Goal: Information Seeking & Learning: Learn about a topic

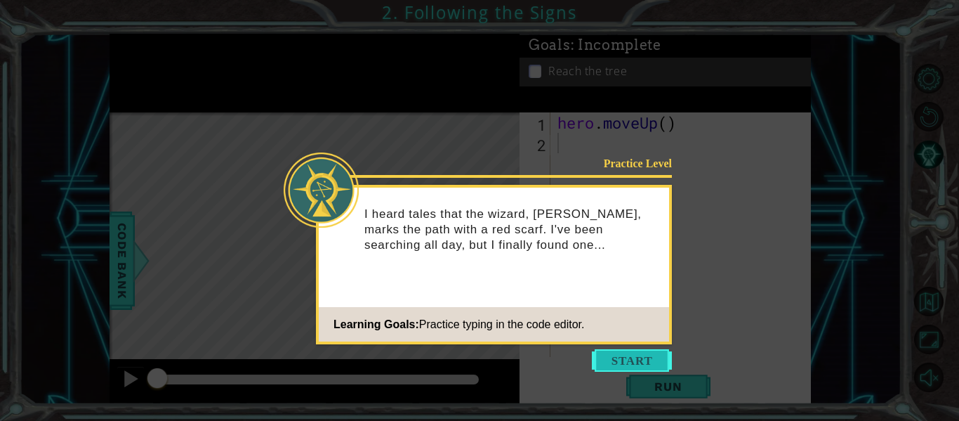
click at [624, 370] on button "Start" at bounding box center [632, 360] width 80 height 22
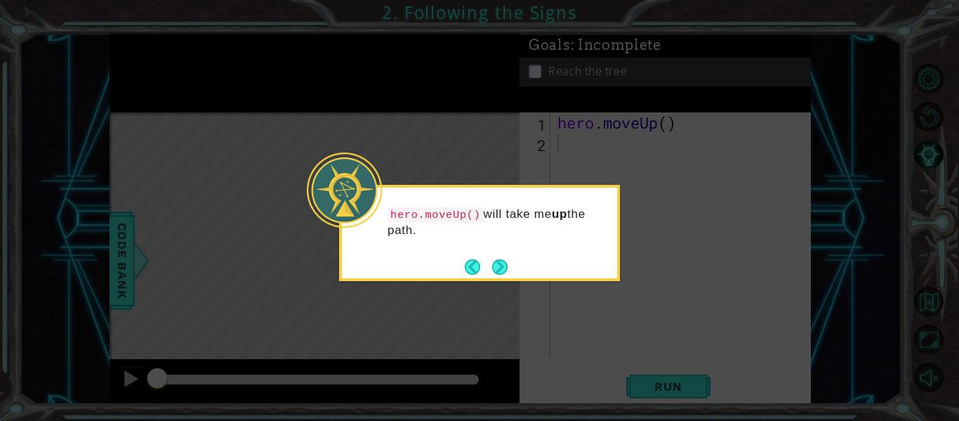
click at [494, 253] on div "hero.moveUp() will take me up the path." at bounding box center [479, 229] width 275 height 72
click at [505, 264] on button "Next" at bounding box center [500, 266] width 16 height 16
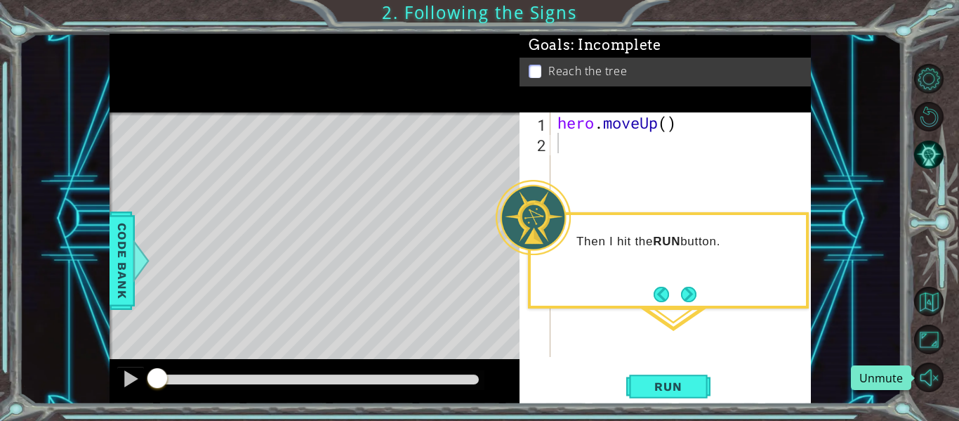
drag, startPoint x: 942, startPoint y: 363, endPoint x: 934, endPoint y: 357, distance: 9.6
click at [938, 361] on div at bounding box center [937, 228] width 43 height 336
click at [937, 372] on button "Unmute" at bounding box center [928, 376] width 29 height 29
click at [930, 373] on button "Mute" at bounding box center [928, 376] width 29 height 29
click at [930, 375] on button "Unmute" at bounding box center [928, 376] width 29 height 29
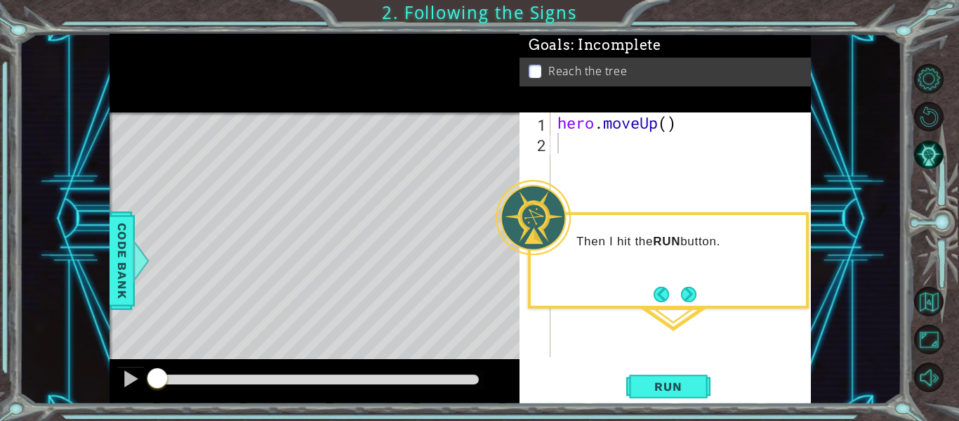
click at [701, 291] on div "Then I hit the RUN button." at bounding box center [668, 260] width 281 height 96
click at [686, 298] on button "Next" at bounding box center [688, 293] width 15 height 15
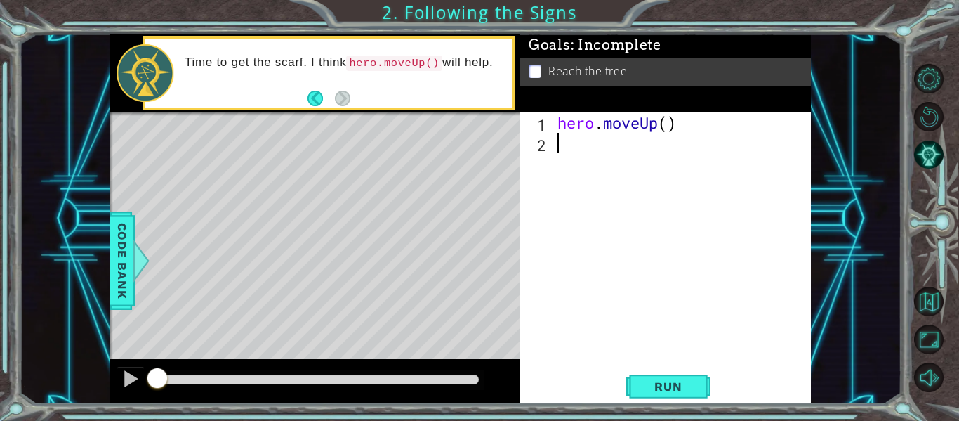
click at [571, 145] on div "hero . moveUp ( )" at bounding box center [685, 254] width 261 height 285
click at [573, 129] on div "hero . moveUp ( )" at bounding box center [685, 254] width 261 height 285
type textarea "hero.moveUp()"
click at [665, 118] on div "hero . moveUp ( )" at bounding box center [685, 254] width 261 height 285
click at [573, 158] on div "hero . moveUp ( )" at bounding box center [685, 254] width 261 height 285
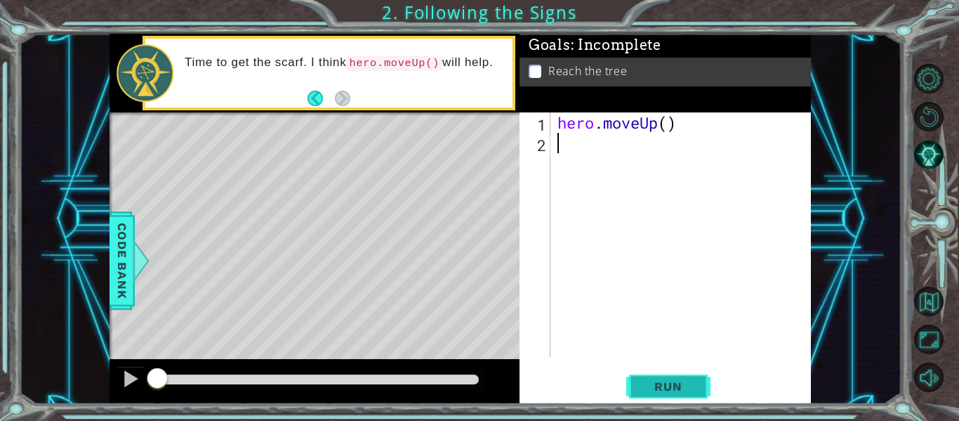
click at [687, 395] on button "Run" at bounding box center [668, 386] width 84 height 29
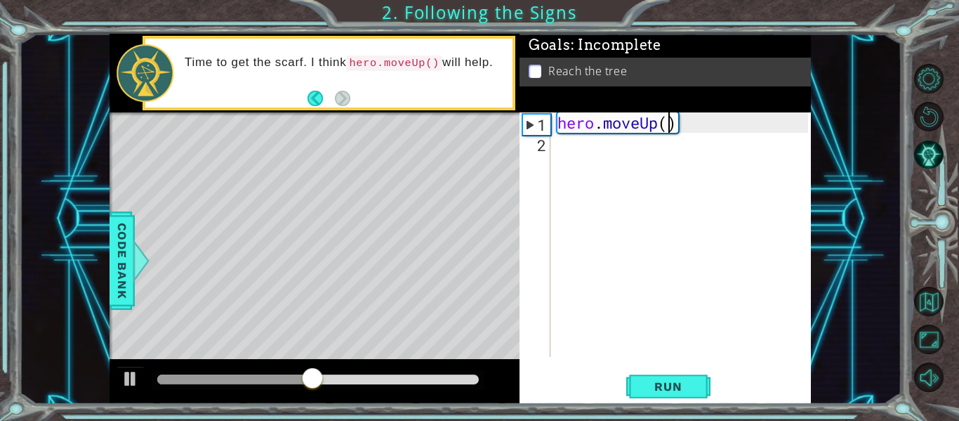
click at [669, 128] on div "hero . moveUp ( )" at bounding box center [685, 254] width 261 height 285
type textarea "hero.moveUp(2)"
click at [667, 390] on span "Run" at bounding box center [667, 386] width 55 height 14
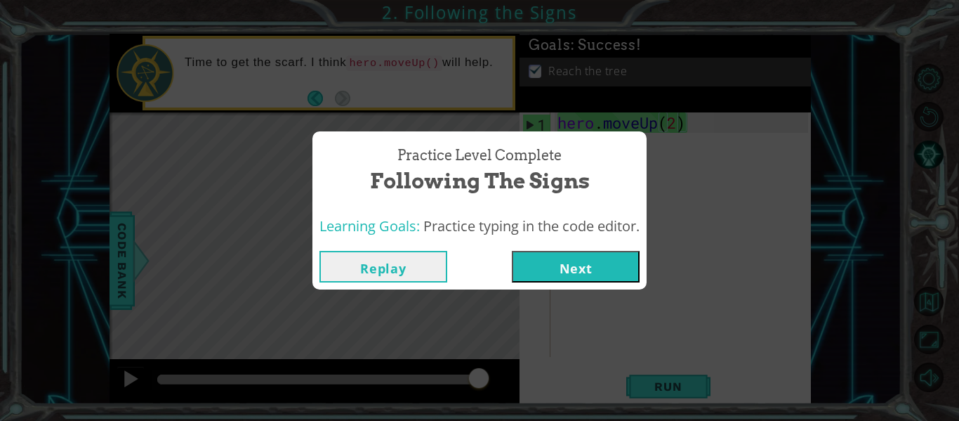
drag, startPoint x: 590, startPoint y: 275, endPoint x: 597, endPoint y: 279, distance: 8.2
click at [597, 279] on button "Next" at bounding box center [576, 267] width 128 height 32
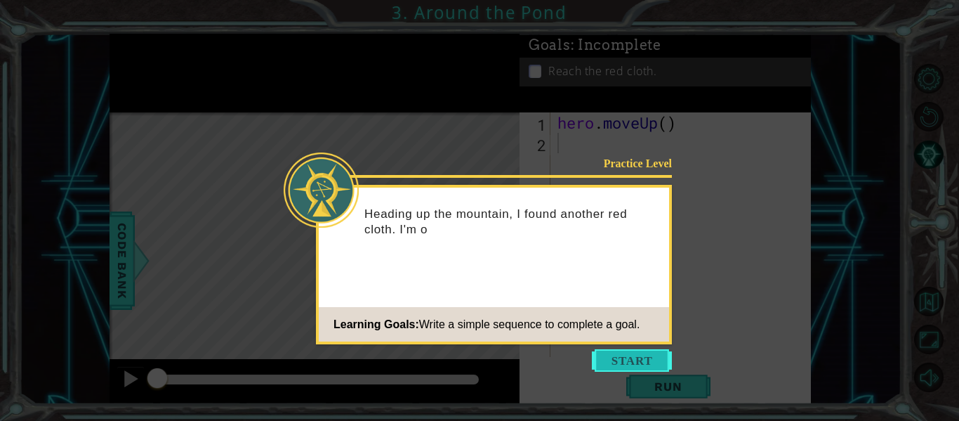
click at [640, 361] on button "Start" at bounding box center [632, 360] width 80 height 22
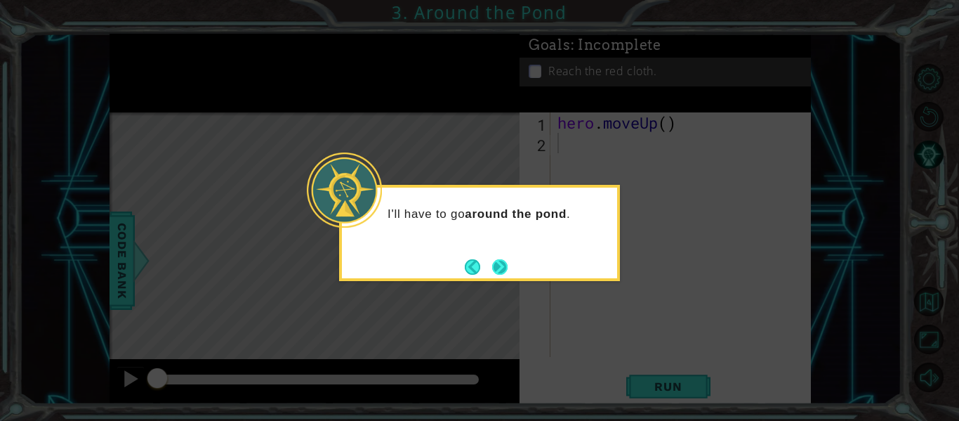
click at [501, 267] on button "Next" at bounding box center [499, 266] width 15 height 15
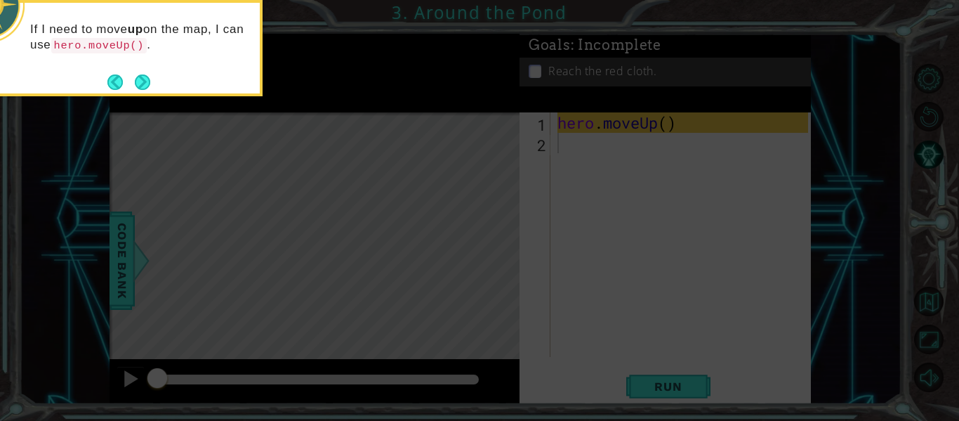
click at [612, 272] on icon at bounding box center [479, 63] width 959 height 716
click at [142, 88] on button "Next" at bounding box center [142, 81] width 15 height 15
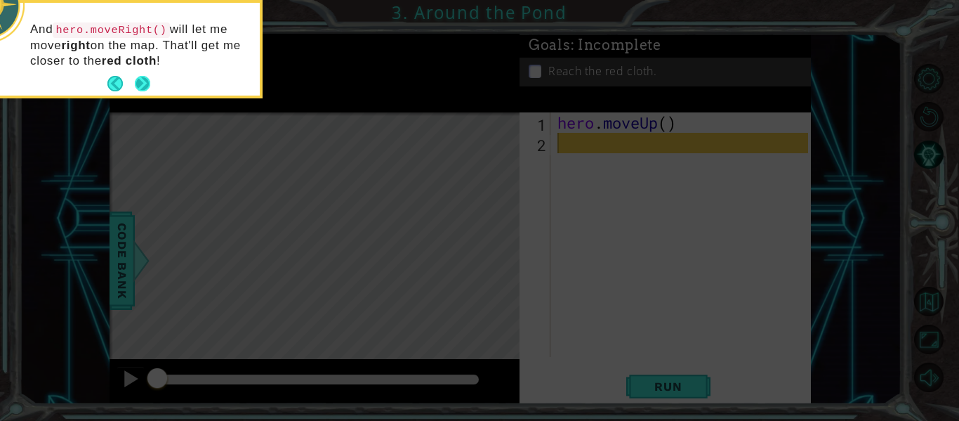
click at [145, 81] on button "Next" at bounding box center [143, 84] width 16 height 16
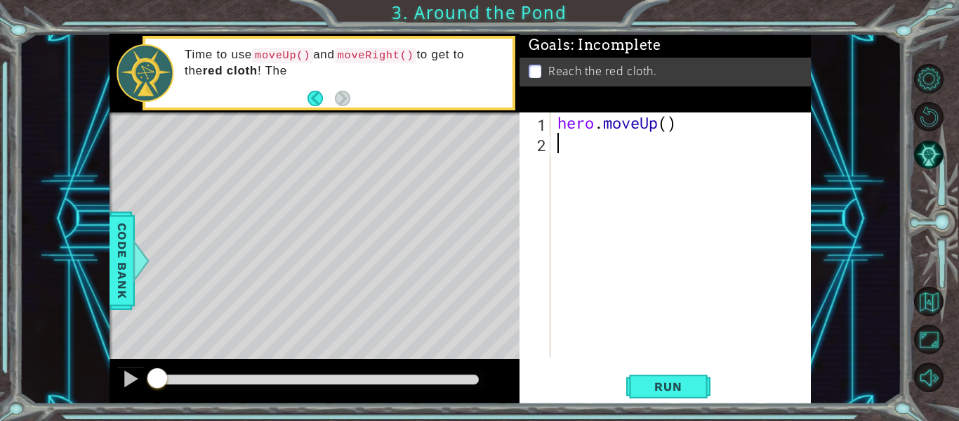
click at [577, 158] on div "hero . moveUp ( )" at bounding box center [685, 254] width 261 height 285
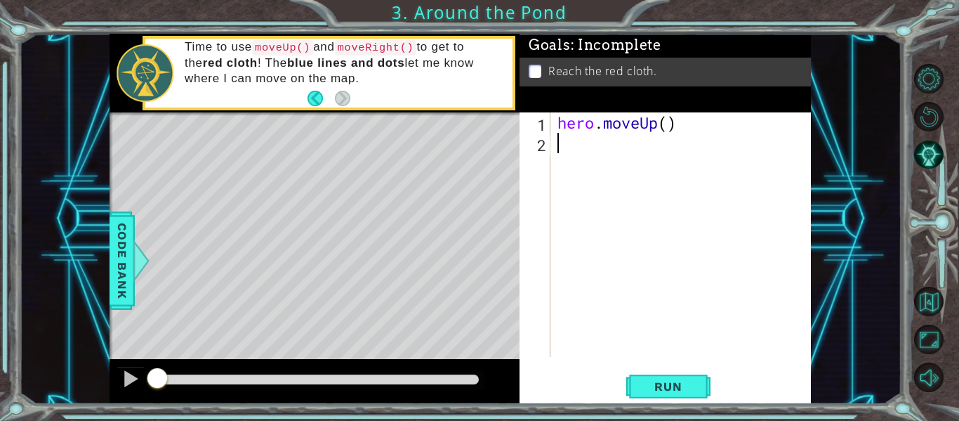
click at [674, 129] on div "hero . moveUp ( )" at bounding box center [685, 254] width 261 height 285
click at [657, 125] on div "hero . moveUp ( )" at bounding box center [685, 254] width 261 height 285
click at [666, 121] on div "hero . moveUp ( )" at bounding box center [685, 254] width 261 height 285
type textarea "hero.moveUp(2)"
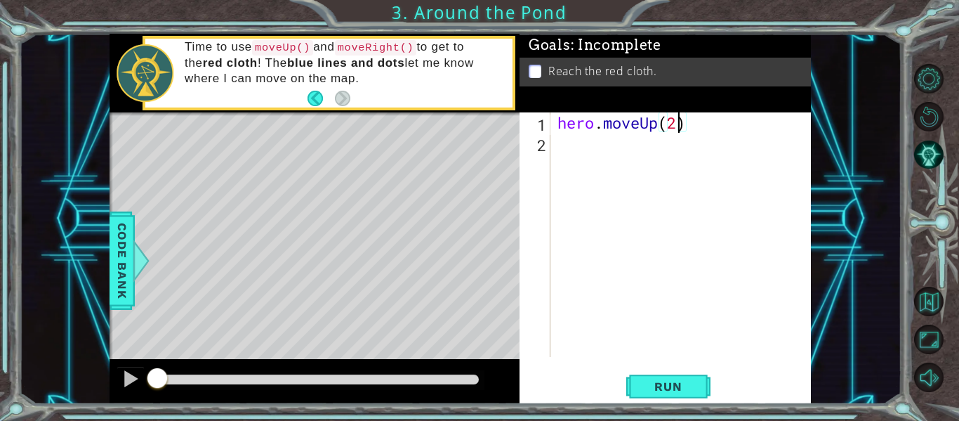
click at [564, 143] on div "hero . moveUp ( 2 )" at bounding box center [685, 254] width 261 height 285
type textarea "m"
type textarea "hero.moveRight()"
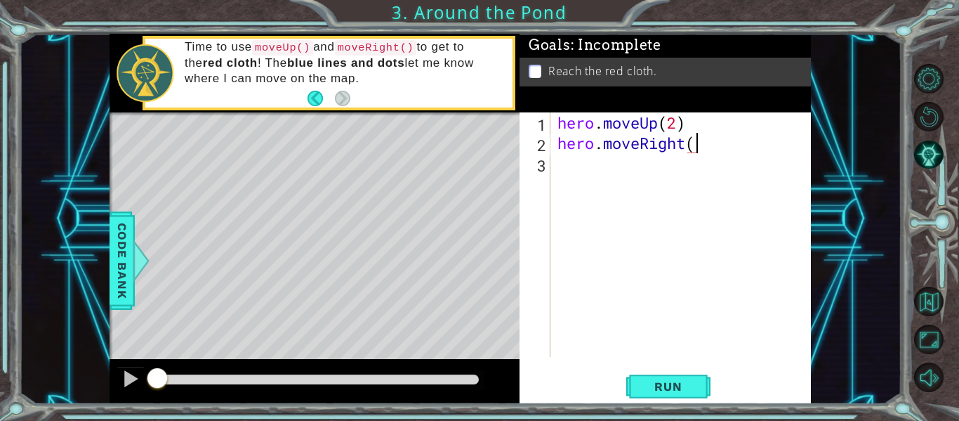
scroll to position [0, 6]
click at [579, 178] on div "hero . moveUp ( 2 ) hero . moveRight ( )" at bounding box center [685, 254] width 261 height 285
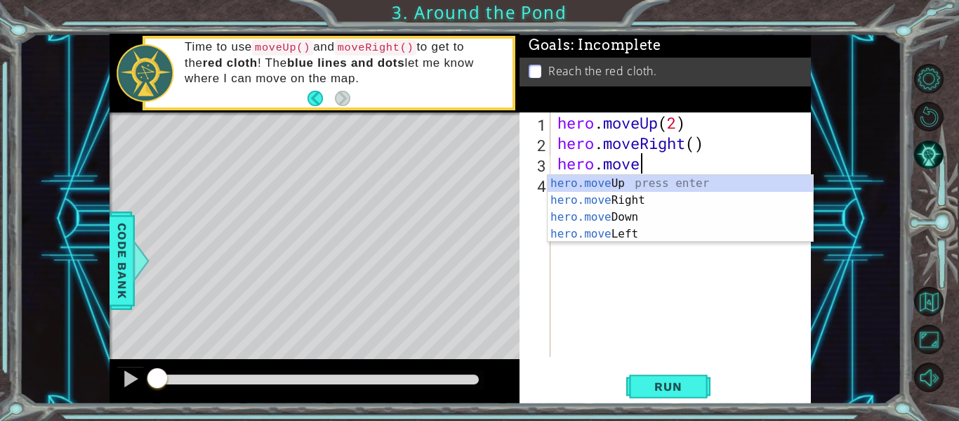
scroll to position [0, 4]
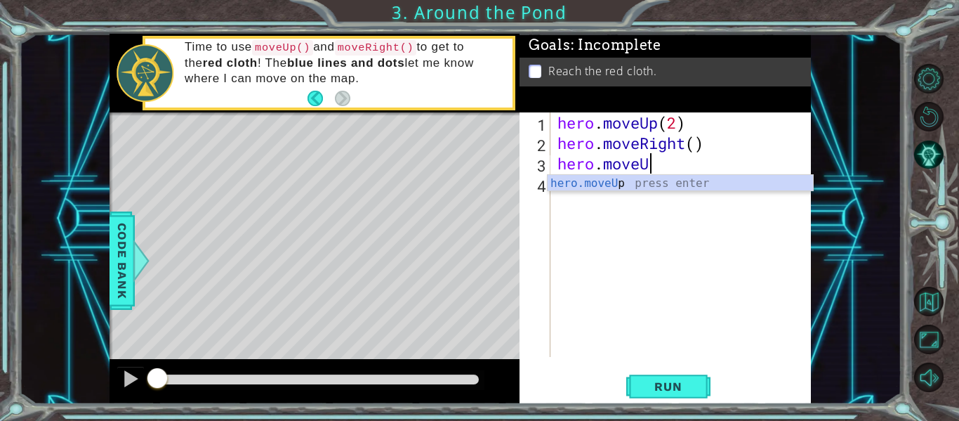
drag, startPoint x: 599, startPoint y: 174, endPoint x: 608, endPoint y: 181, distance: 11.5
click at [603, 178] on body "1 ההההההההההההההההההההההההההההההההההההההההההההההההההההההההההההההההההההההההההההה…" at bounding box center [479, 210] width 959 height 421
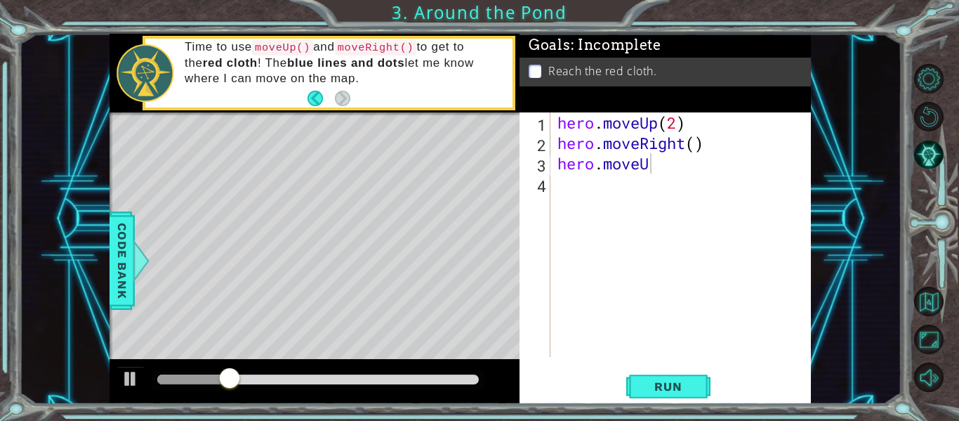
type textarea "hero.moveRight()"
click at [691, 151] on div "hero . moveUp ( 2 ) hero . moveRight ( ) hero . moveU" at bounding box center [685, 254] width 261 height 285
click at [680, 177] on div "hero . moveUp ( 2 ) hero . moveRight ( ) hero . moveU" at bounding box center [685, 254] width 261 height 285
click at [653, 169] on div "hero . moveUp ( 2 ) hero . moveRight ( ) hero . moveU" at bounding box center [685, 254] width 261 height 285
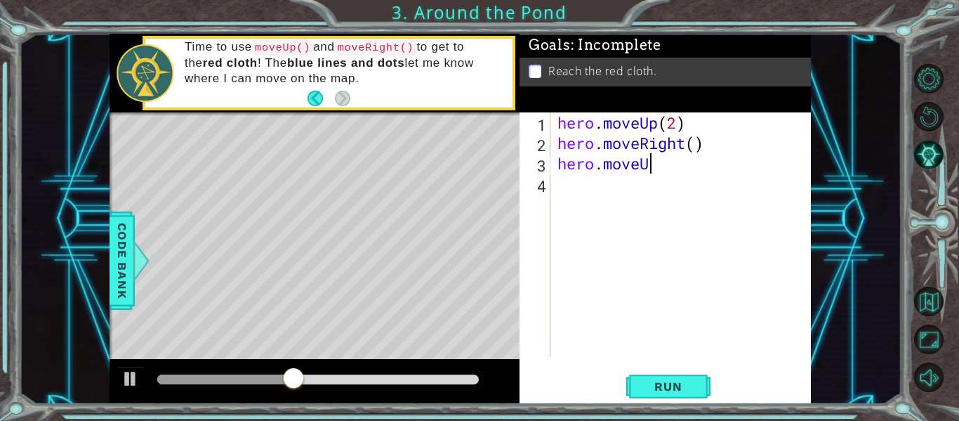
type textarea "hero.moveUp"
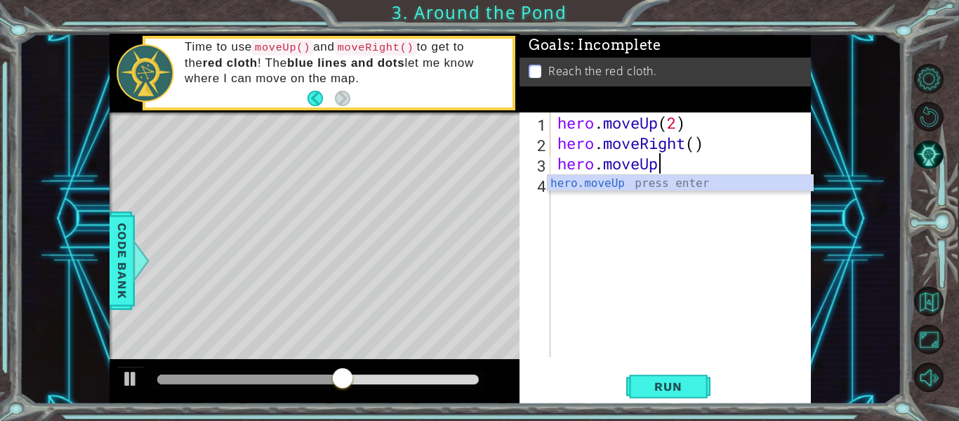
drag, startPoint x: 591, startPoint y: 203, endPoint x: 574, endPoint y: 241, distance: 41.8
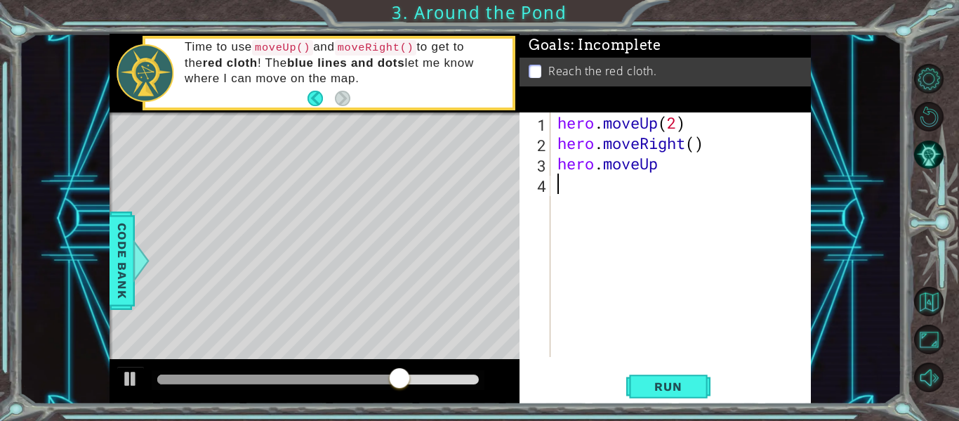
drag, startPoint x: 574, startPoint y: 241, endPoint x: 630, endPoint y: 348, distance: 121.2
click at [629, 348] on div "hero . moveUp ( 2 ) hero . moveRight ( ) hero . moveUp" at bounding box center [685, 254] width 261 height 285
click at [671, 166] on div "hero . moveUp ( 2 ) hero . moveRight ( ) hero . moveUp" at bounding box center [685, 254] width 261 height 285
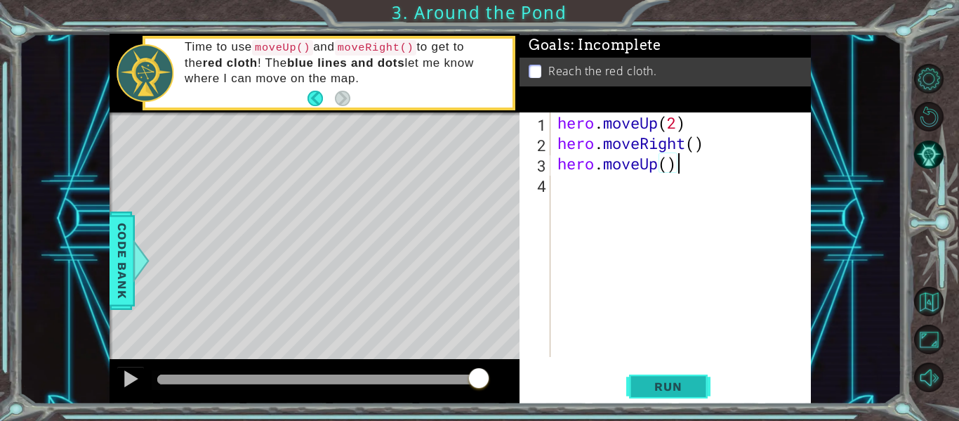
type textarea "hero.moveUp()"
click at [685, 393] on span "Run" at bounding box center [667, 386] width 55 height 14
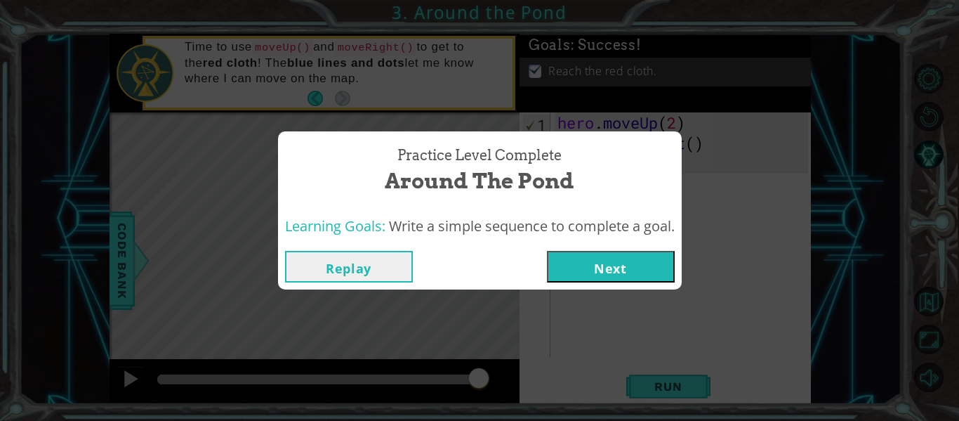
drag, startPoint x: 665, startPoint y: 268, endPoint x: 613, endPoint y: 267, distance: 52.0
drag, startPoint x: 613, startPoint y: 267, endPoint x: 602, endPoint y: 275, distance: 13.1
drag, startPoint x: 602, startPoint y: 275, endPoint x: 572, endPoint y: 355, distance: 85.8
click at [574, 357] on div "Practice Level Complete Around the Pond Learning Goals: Write a simple sequence…" at bounding box center [479, 210] width 959 height 421
click at [651, 264] on button "Next" at bounding box center [611, 267] width 128 height 32
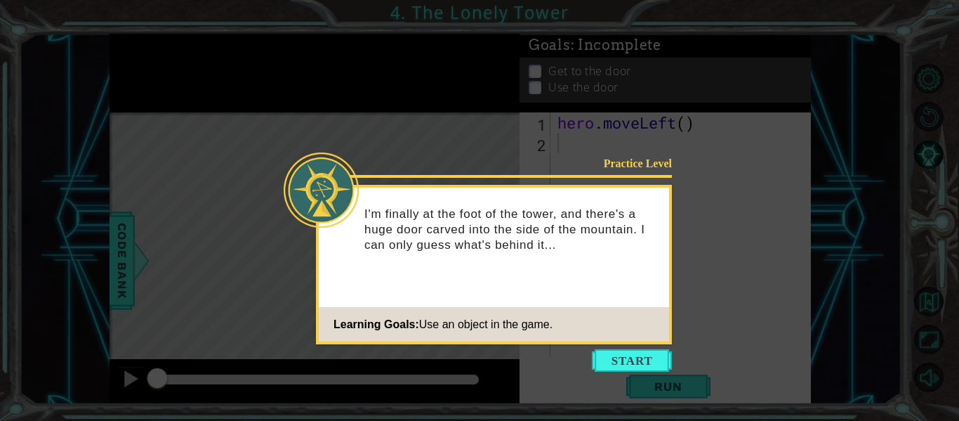
click at [628, 352] on button "Start" at bounding box center [632, 360] width 80 height 22
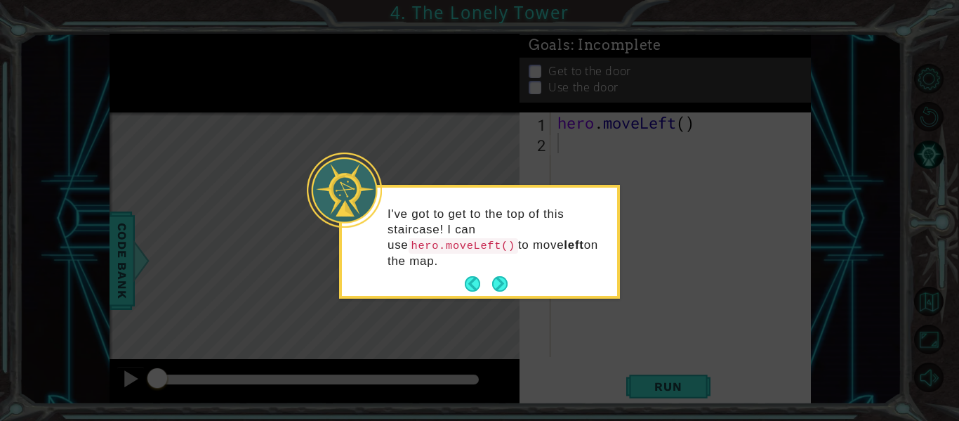
click at [493, 282] on div "I've got to get to the top of this staircase! I can use hero.moveLeft() to move…" at bounding box center [479, 242] width 281 height 114
click at [499, 276] on button "Next" at bounding box center [499, 283] width 15 height 15
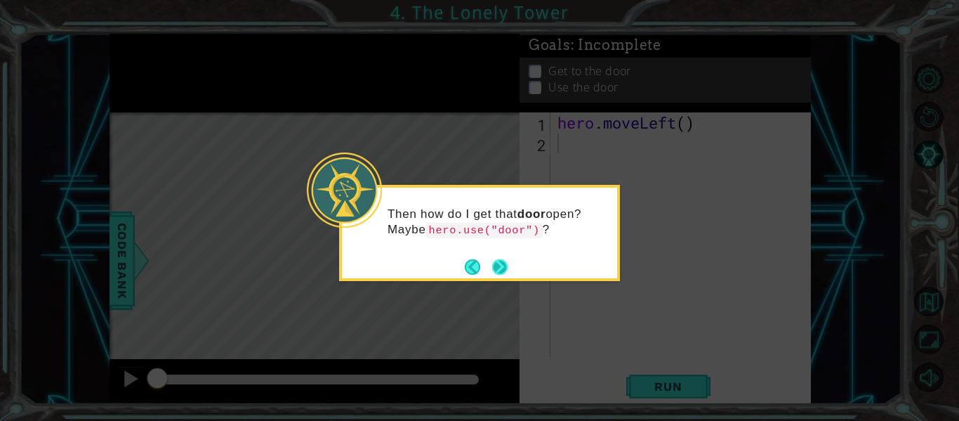
click at [505, 267] on button "Next" at bounding box center [499, 266] width 15 height 15
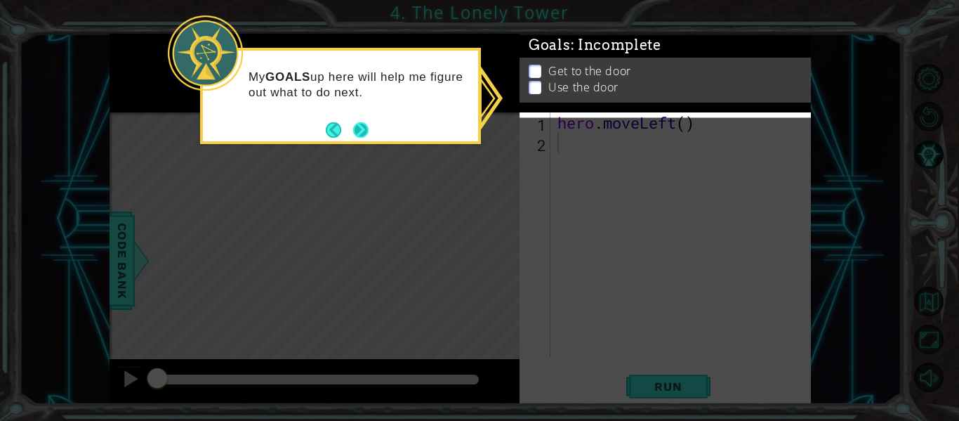
click at [364, 129] on button "Next" at bounding box center [361, 129] width 16 height 16
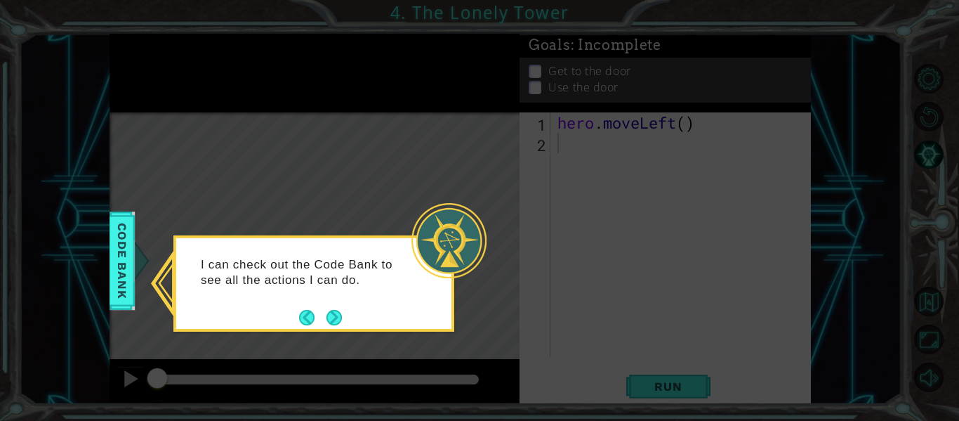
click at [331, 313] on button "Next" at bounding box center [334, 317] width 16 height 16
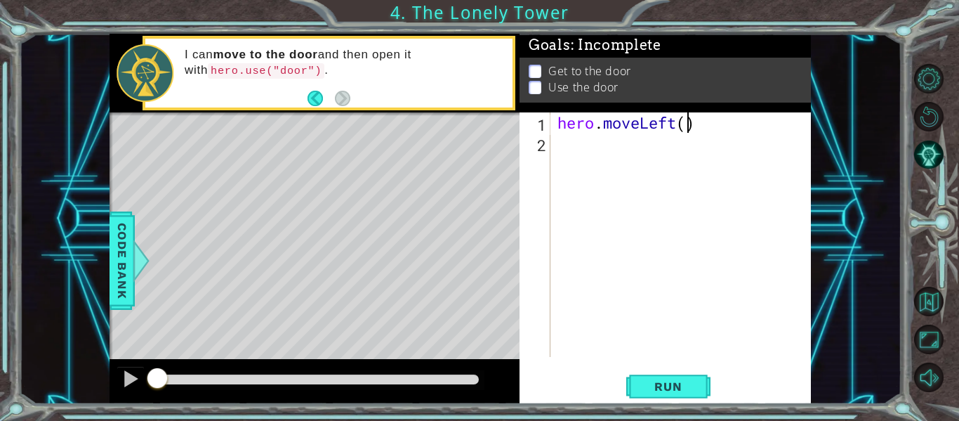
click at [685, 129] on div "hero . moveLeft ( )" at bounding box center [685, 254] width 261 height 285
type textarea "hero.moveLeft(2)"
click at [581, 148] on div "hero . moveLeft ( 2 )" at bounding box center [685, 254] width 261 height 285
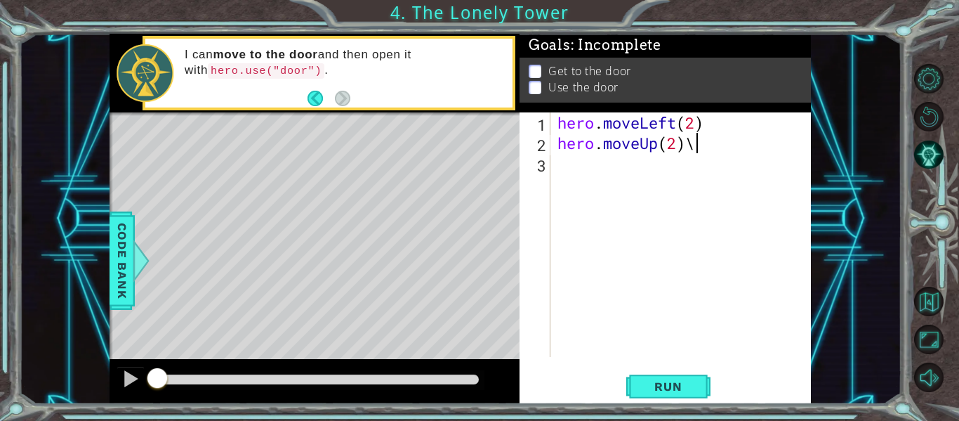
type textarea "hero.moveUp(2)"
type textarea "hero.moveRight(2)"
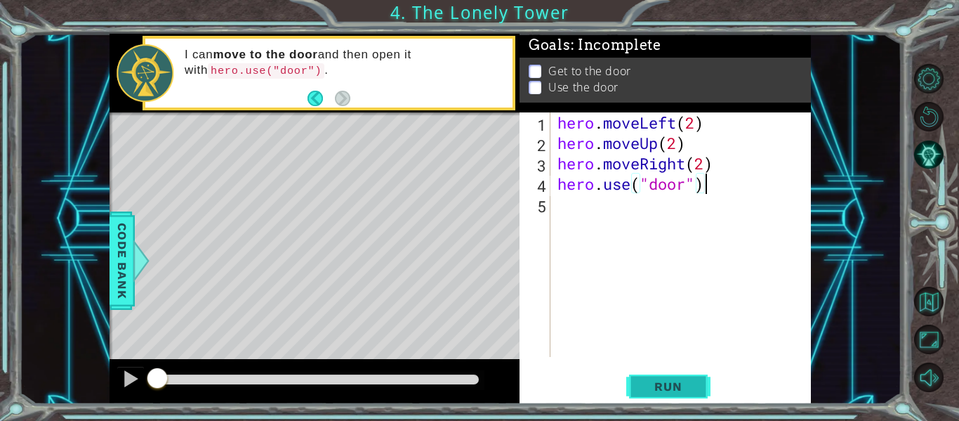
type textarea "hero.use("door")"
click at [679, 389] on span "Run" at bounding box center [667, 386] width 55 height 14
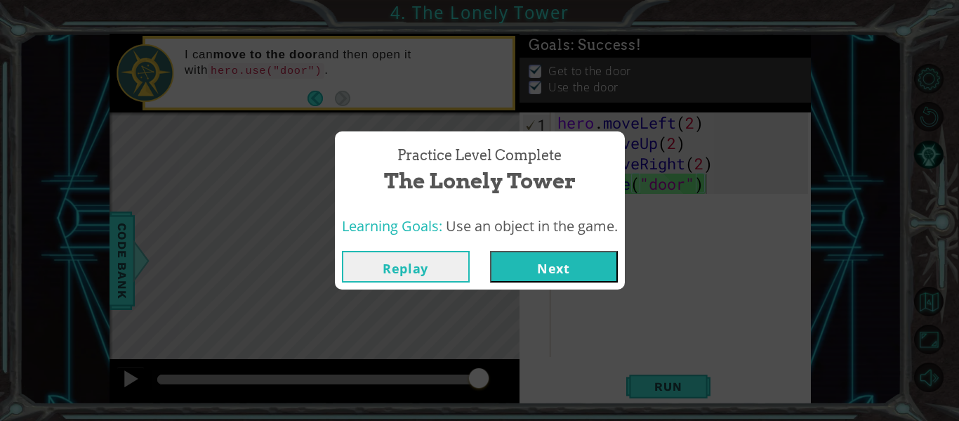
click at [571, 261] on button "Next" at bounding box center [554, 267] width 128 height 32
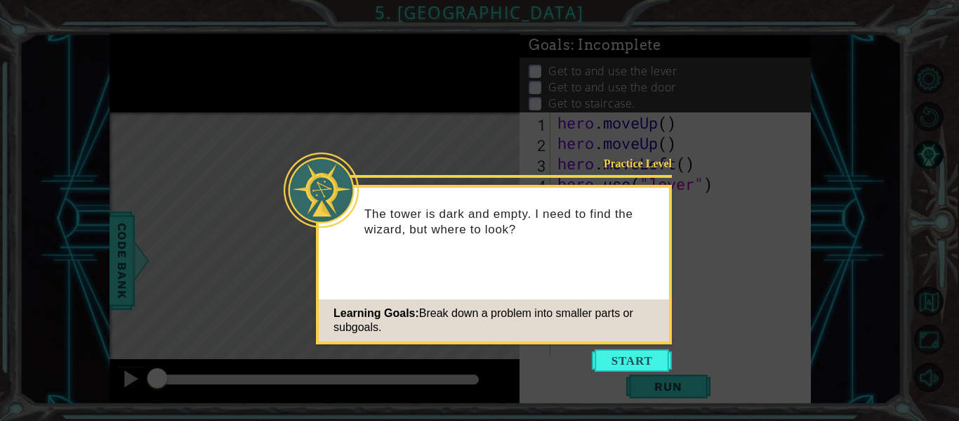
click at [653, 357] on button "Start" at bounding box center [632, 360] width 80 height 22
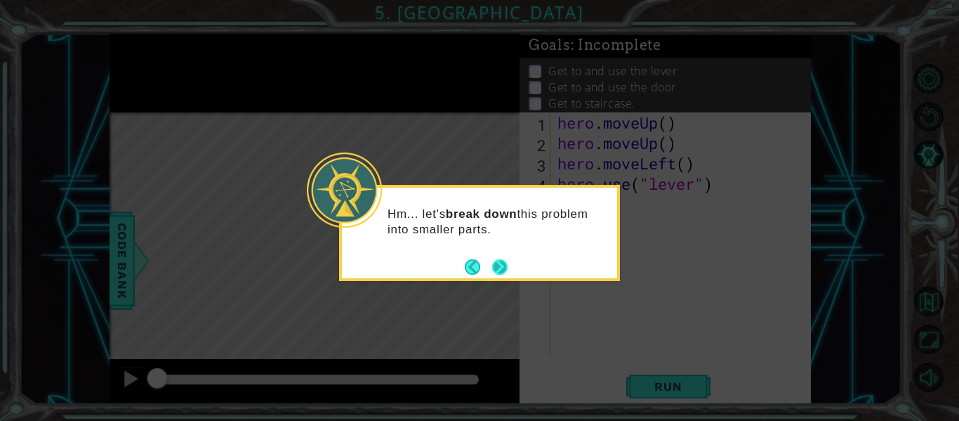
click at [503, 272] on button "Next" at bounding box center [500, 266] width 17 height 17
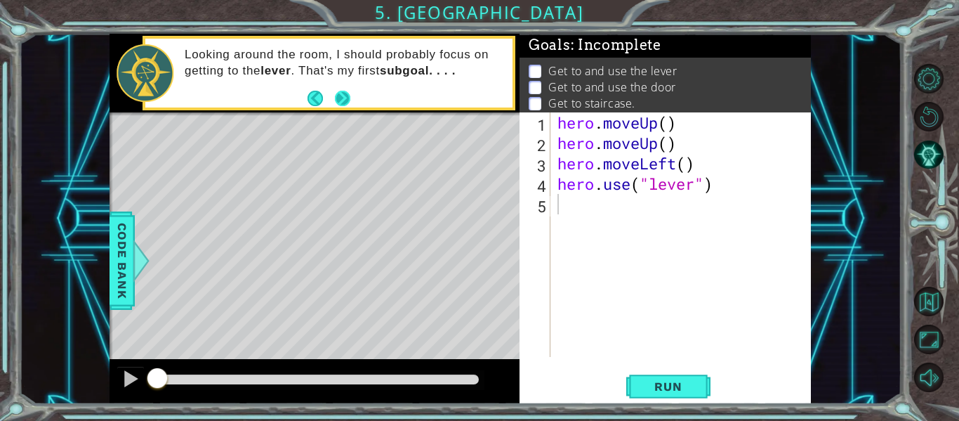
click at [343, 105] on button "Next" at bounding box center [342, 97] width 15 height 15
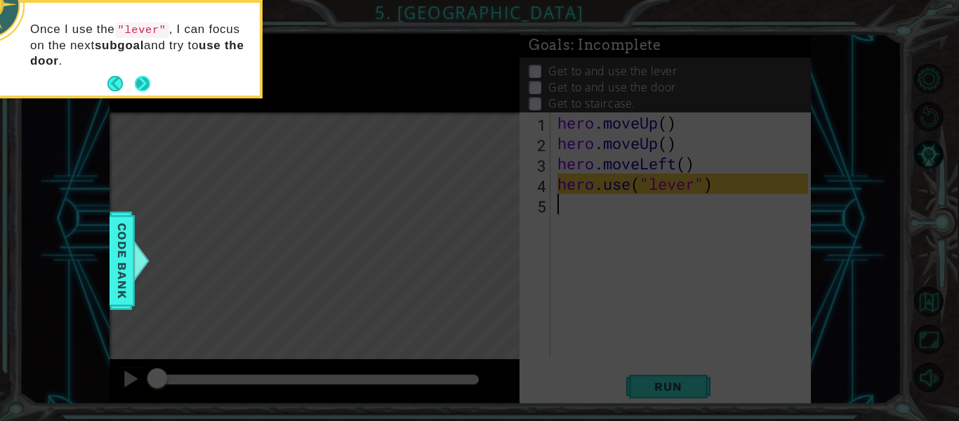
click at [139, 79] on button "Next" at bounding box center [142, 83] width 15 height 15
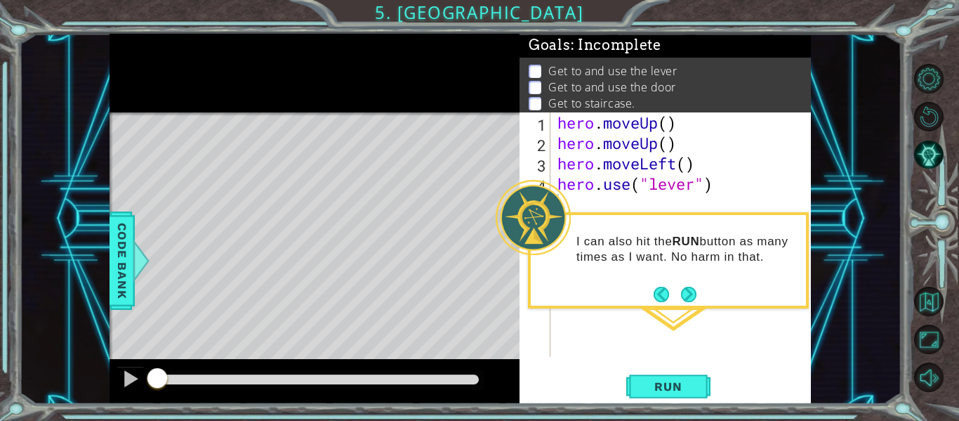
drag, startPoint x: 699, startPoint y: 294, endPoint x: 694, endPoint y: 301, distance: 7.6
click at [697, 293] on button "Next" at bounding box center [688, 293] width 15 height 15
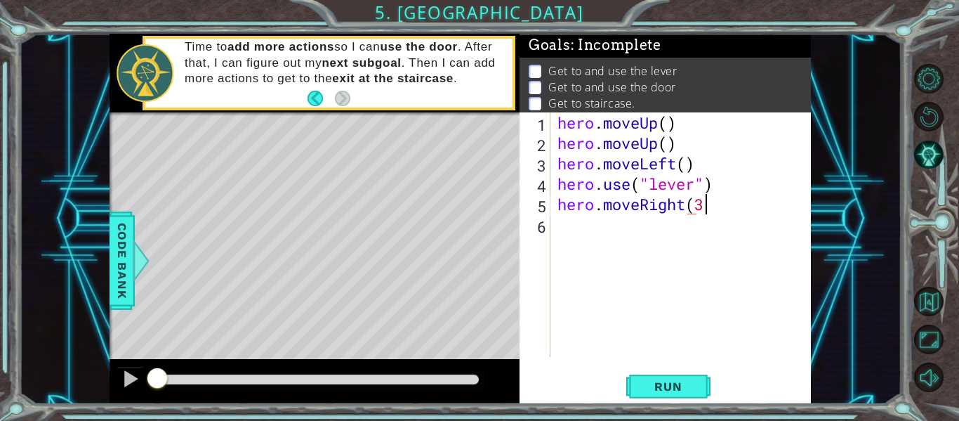
scroll to position [0, 6]
type textarea "hero.moveRight(3)"
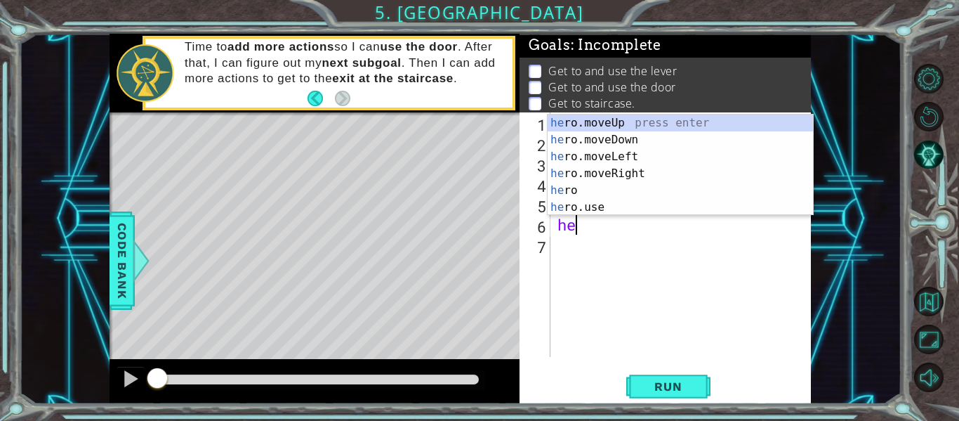
scroll to position [0, 1]
type textarea "hero."
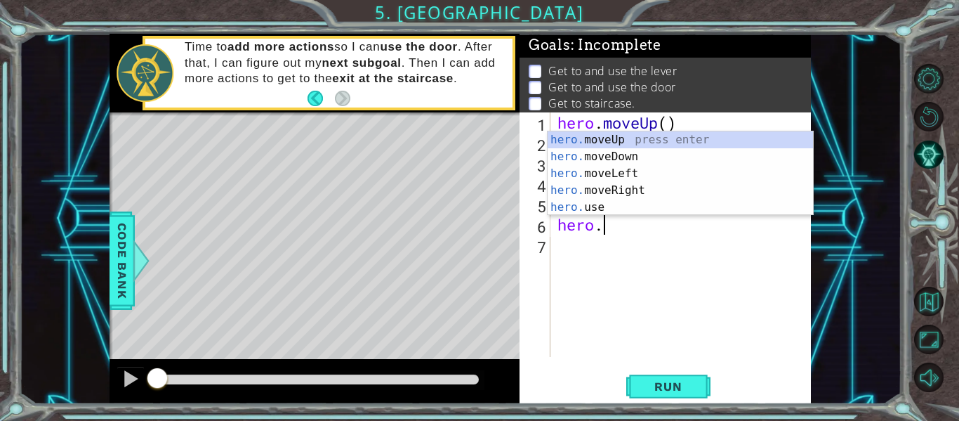
click at [618, 316] on div "hero . moveUp ( ) hero . moveUp ( ) hero . moveLeft ( ) hero . use ( "lever" ) …" at bounding box center [685, 254] width 261 height 285
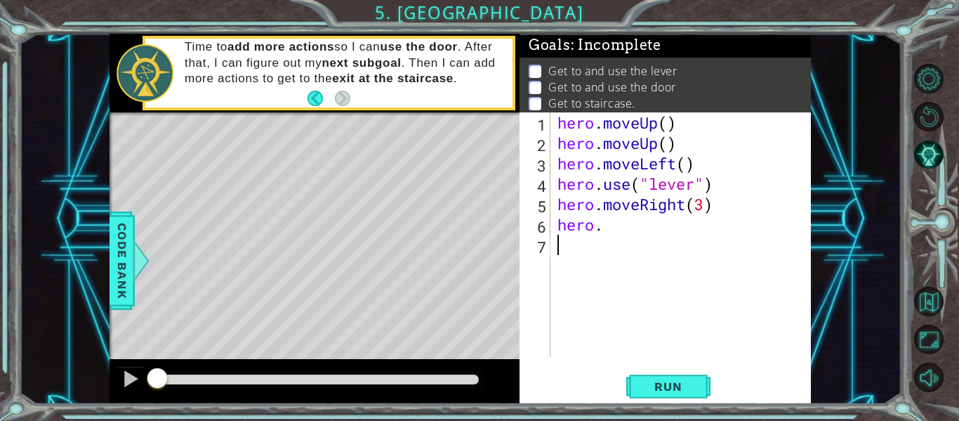
scroll to position [0, 0]
click at [616, 228] on div "hero . moveUp ( ) hero . moveUp ( ) hero . moveLeft ( ) hero . use ( "lever" ) …" at bounding box center [685, 254] width 261 height 285
type textarea "hero.use("door")"
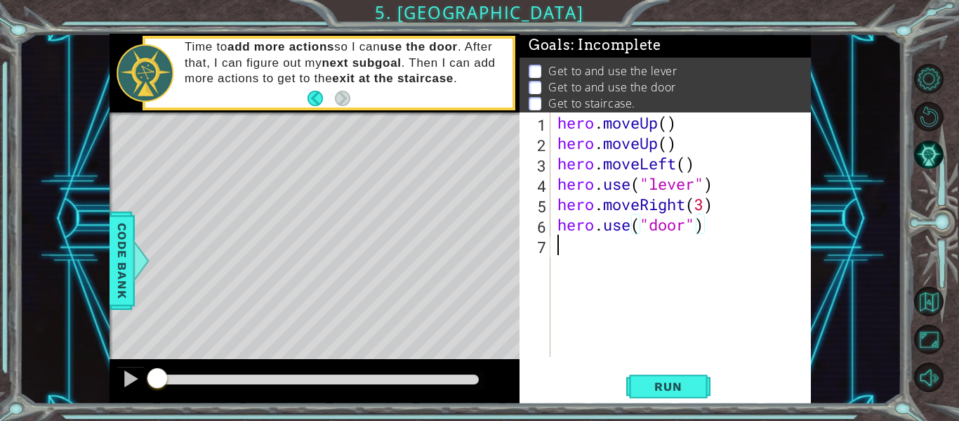
drag, startPoint x: 572, startPoint y: 249, endPoint x: 600, endPoint y: 252, distance: 27.6
click at [573, 249] on div "hero . moveUp ( ) hero . moveUp ( ) hero . moveLeft ( ) hero . use ( "lever" ) …" at bounding box center [685, 254] width 261 height 285
type textarea "hero.moveLeft(3)"
click at [687, 386] on span "Run" at bounding box center [667, 386] width 55 height 14
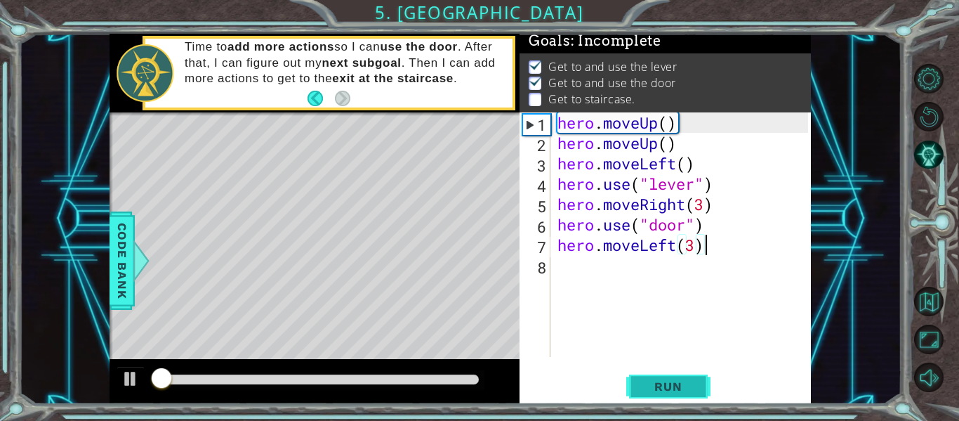
scroll to position [12, 0]
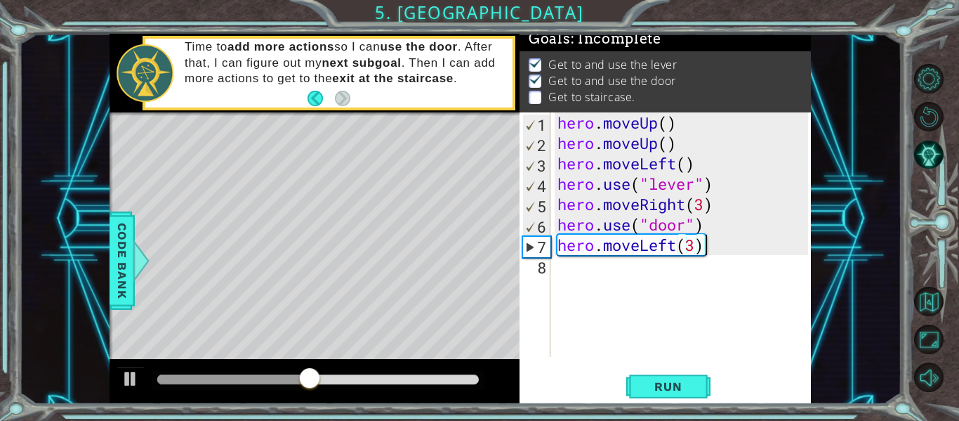
click at [689, 256] on div "hero . moveUp ( ) hero . moveUp ( ) hero . moveLeft ( ) hero . use ( "lever" ) …" at bounding box center [685, 254] width 261 height 285
click at [695, 246] on div "hero . moveUp ( ) hero . moveUp ( ) hero . moveLeft ( ) hero . use ( "lever" ) …" at bounding box center [685, 254] width 261 height 285
type textarea "hero.moveLeft(3)"
click at [676, 251] on div "hero . moveUp ( ) hero . moveUp ( ) hero . moveLeft ( ) hero . use ( "lever" ) …" at bounding box center [685, 254] width 261 height 285
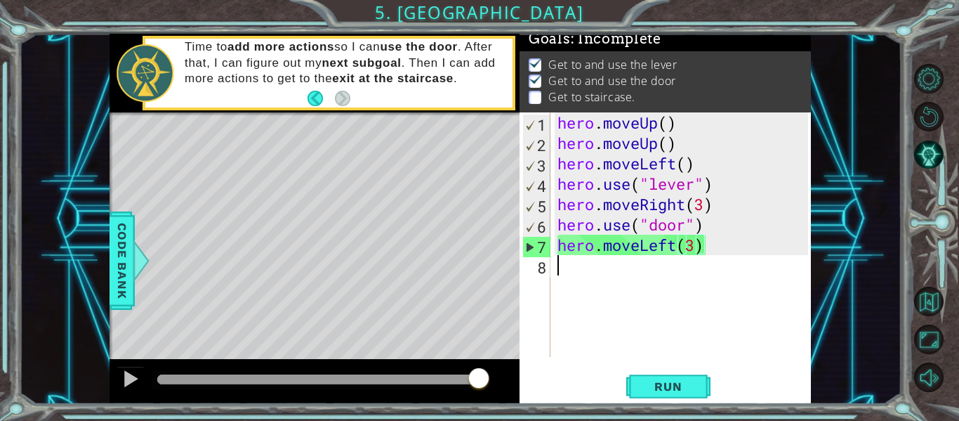
click at [746, 251] on div "hero . moveUp ( ) hero . moveUp ( ) hero . moveLeft ( ) hero . use ( "lever" ) …" at bounding box center [685, 254] width 261 height 285
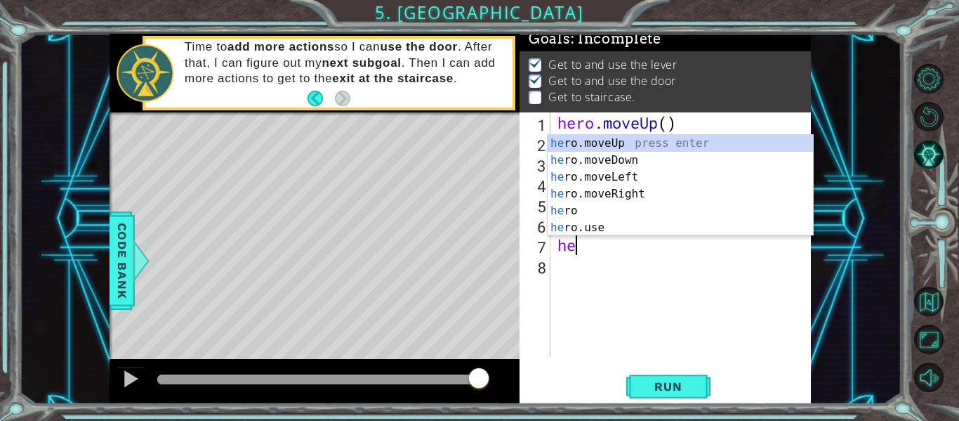
type textarea "h"
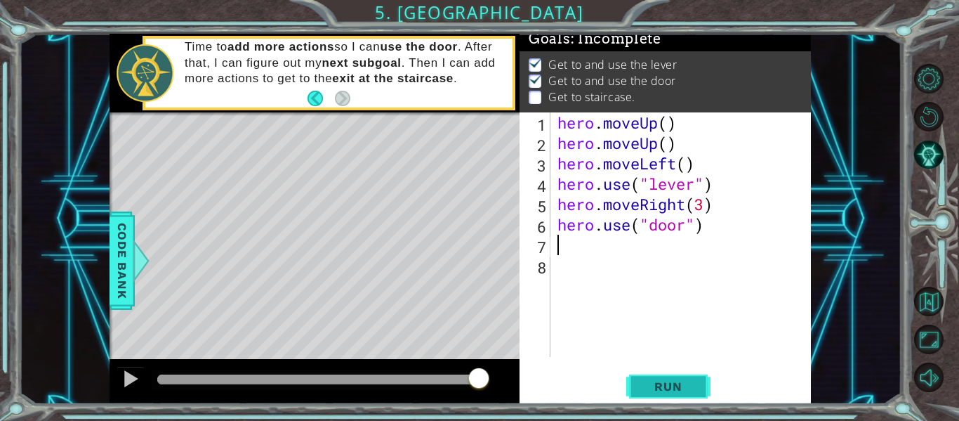
click at [643, 386] on span "Run" at bounding box center [667, 386] width 55 height 14
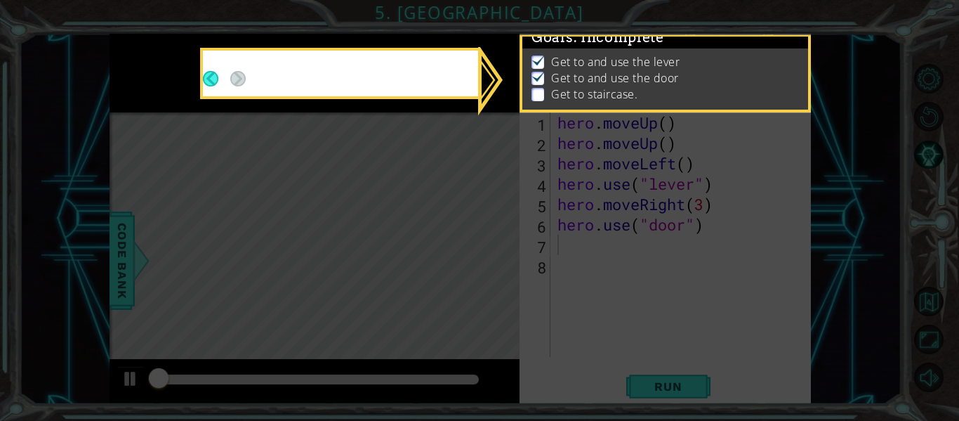
scroll to position [12, 0]
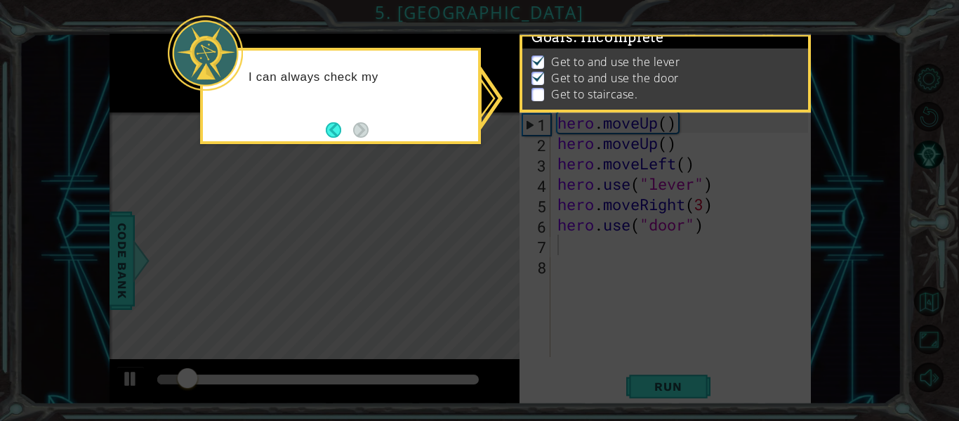
click at [554, 216] on icon at bounding box center [479, 210] width 959 height 421
click at [338, 122] on button "Back" at bounding box center [339, 129] width 27 height 15
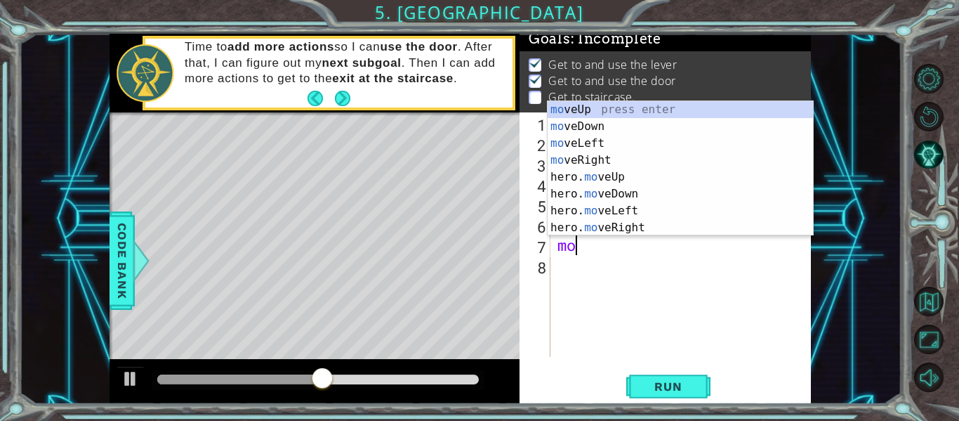
scroll to position [0, 0]
type textarea "m"
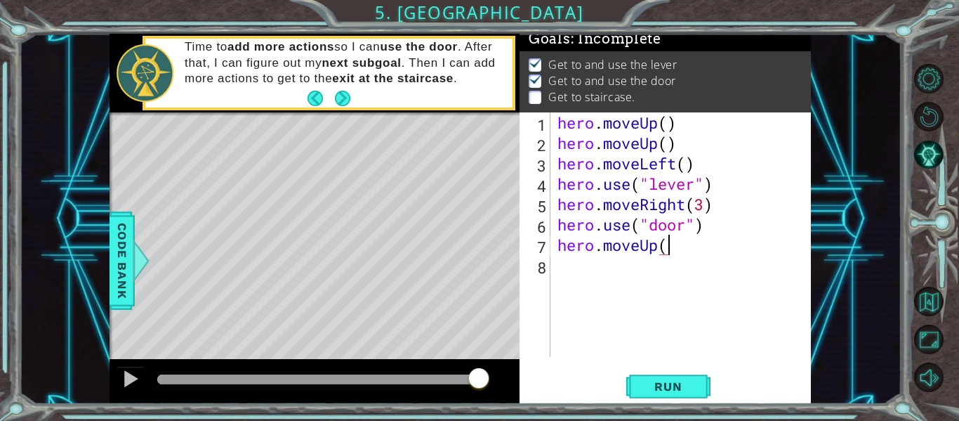
scroll to position [0, 5]
type textarea "hero.moveUp(2)"
type textarea "hero.moveLeft(3)"
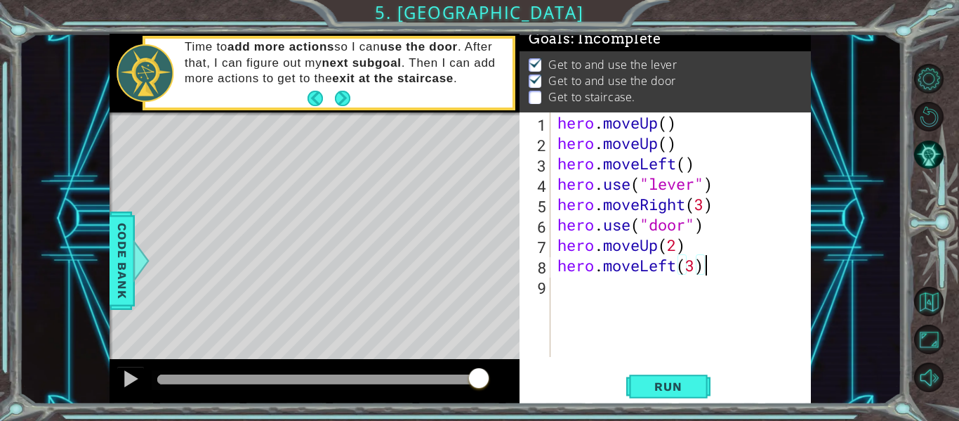
click at [602, 292] on div "hero . moveUp ( ) hero . moveUp ( ) hero . moveLeft ( ) hero . use ( "lever" ) …" at bounding box center [685, 254] width 261 height 285
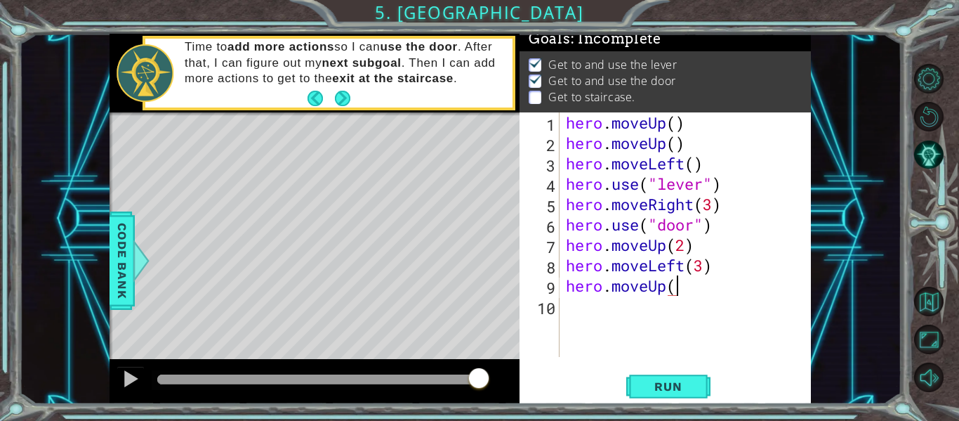
scroll to position [0, 5]
type textarea "hero.moveUp()"
click at [693, 385] on span "Run" at bounding box center [667, 386] width 55 height 14
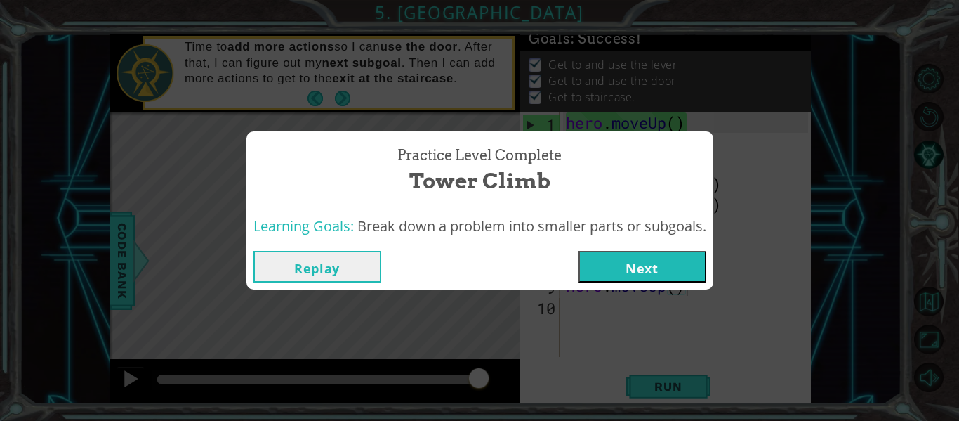
click at [641, 266] on button "Next" at bounding box center [643, 267] width 128 height 32
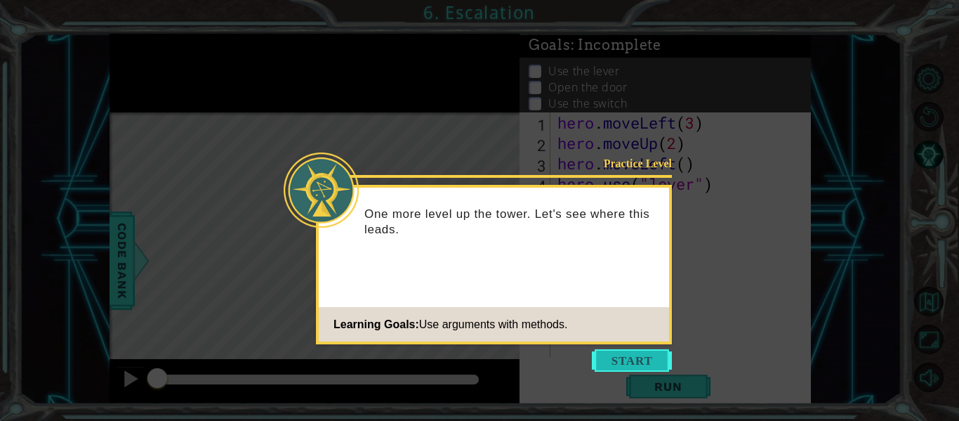
click at [595, 359] on button "Start" at bounding box center [632, 360] width 80 height 22
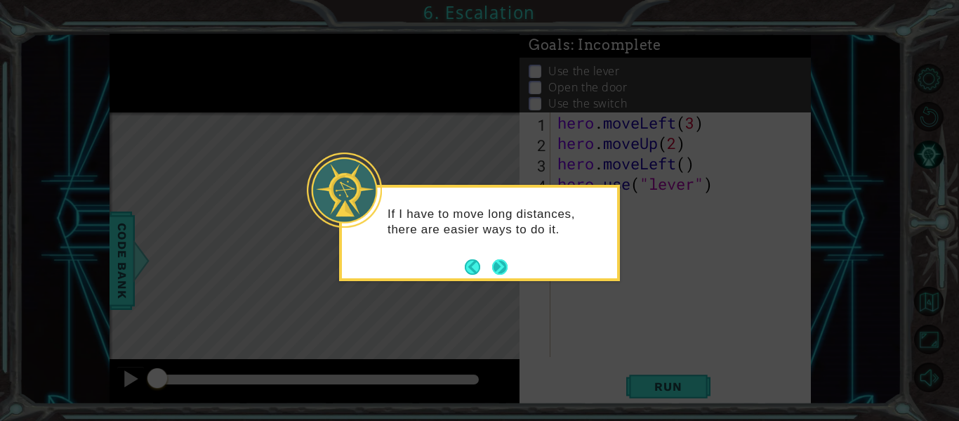
click at [503, 270] on button "Next" at bounding box center [499, 266] width 15 height 15
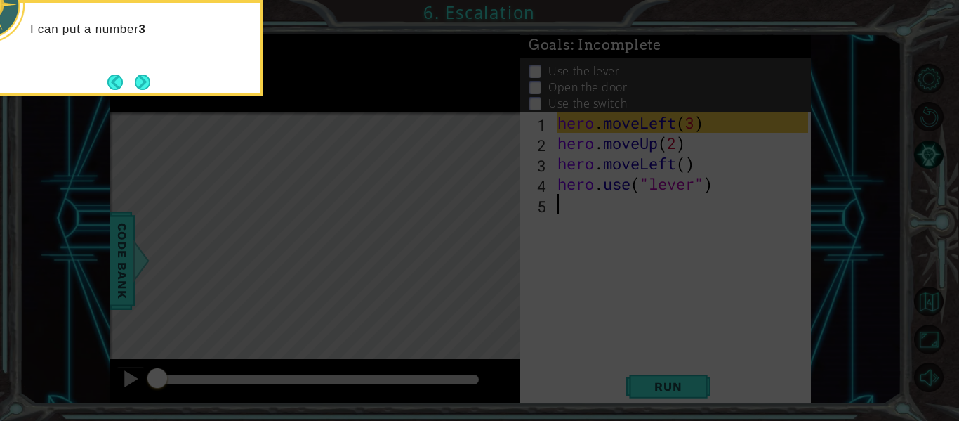
drag, startPoint x: 502, startPoint y: 265, endPoint x: 125, endPoint y: 305, distance: 379.3
click at [501, 265] on icon at bounding box center [479, 63] width 959 height 716
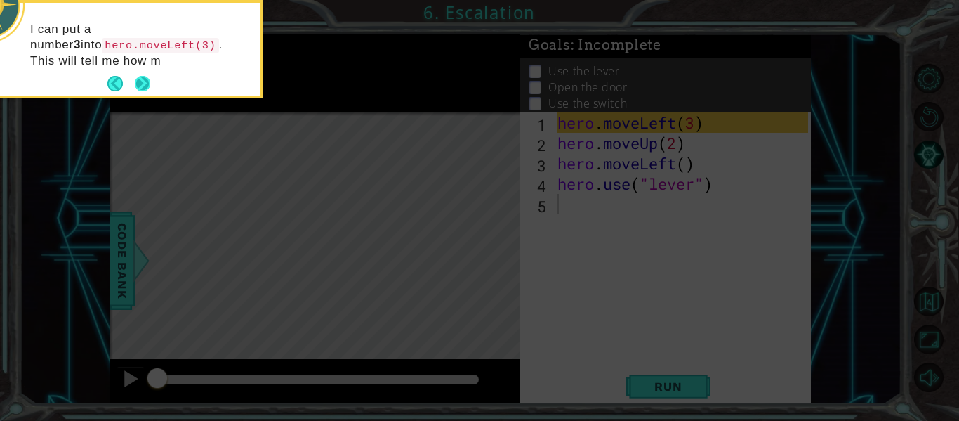
click at [133, 91] on footer at bounding box center [128, 83] width 43 height 21
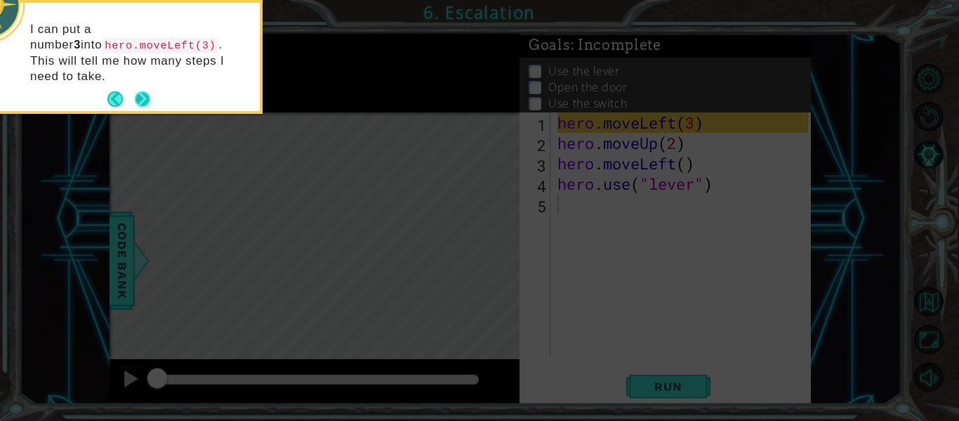
click at [143, 91] on button "Next" at bounding box center [142, 98] width 15 height 15
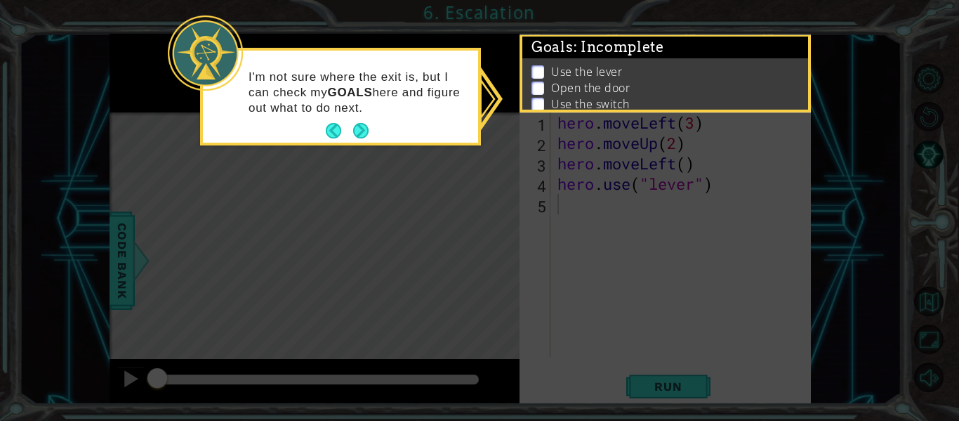
scroll to position [44, 0]
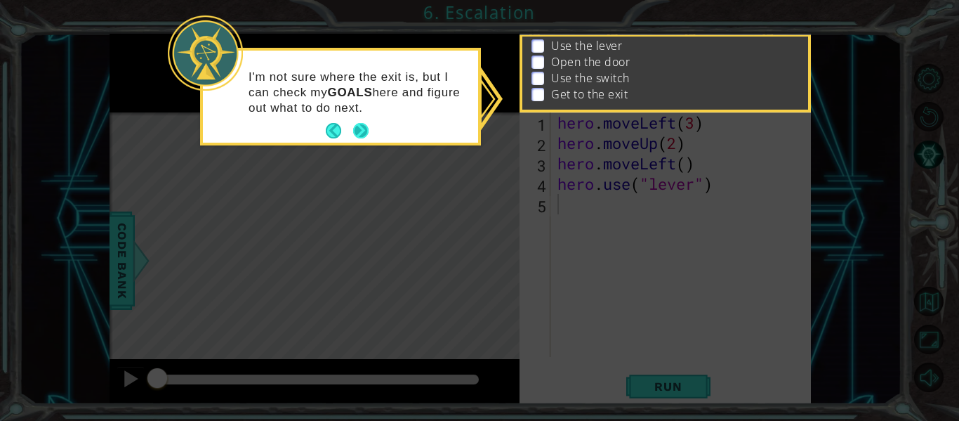
click at [371, 121] on div "I'm not sure where the exit is, but I can check my GOALS here and figure out wh…" at bounding box center [340, 99] width 275 height 86
click at [366, 133] on button "Next" at bounding box center [360, 130] width 15 height 15
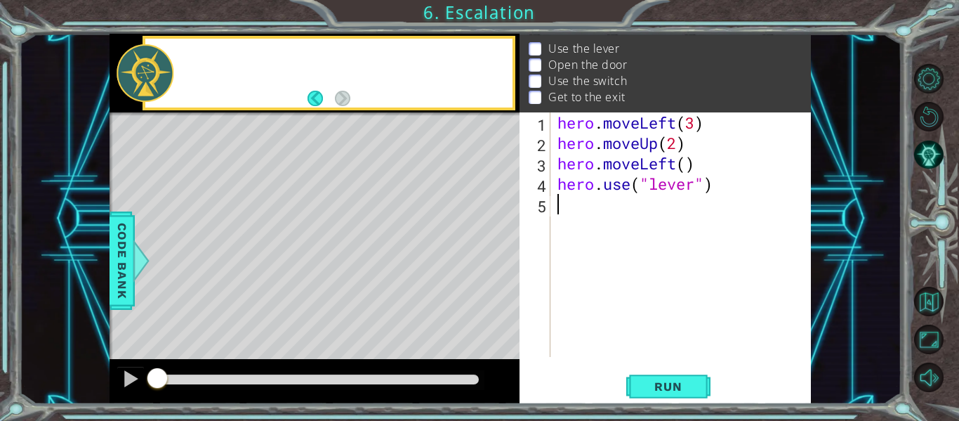
scroll to position [40, 0]
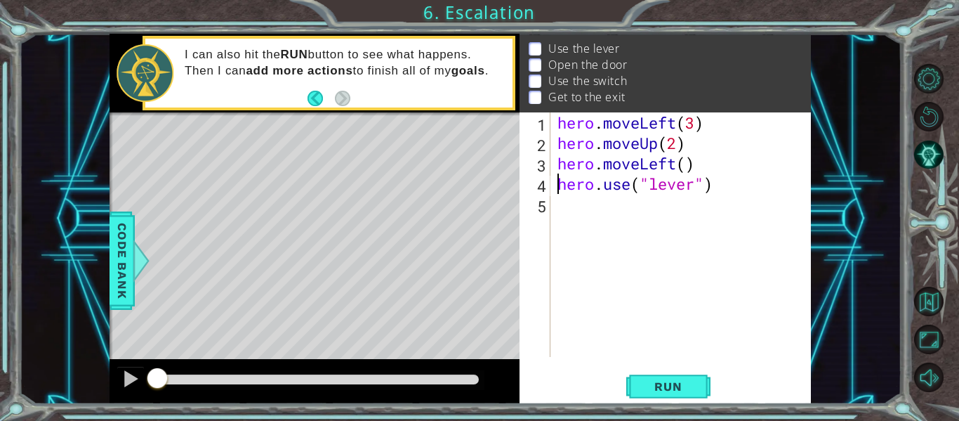
click at [561, 176] on div "hero . moveLeft ( 3 ) hero . moveUp ( 2 ) hero . moveLeft ( ) hero . use ( "lev…" at bounding box center [685, 254] width 261 height 285
type textarea "hero.use("lever")"
click at [561, 208] on div "hero . moveLeft ( 3 ) hero . moveUp ( 2 ) hero . moveLeft ( ) hero . use ( "lev…" at bounding box center [685, 254] width 261 height 285
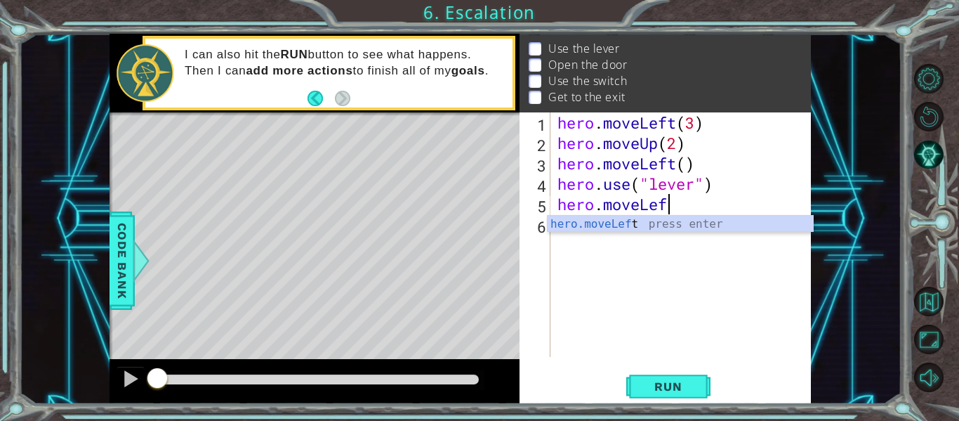
scroll to position [0, 5]
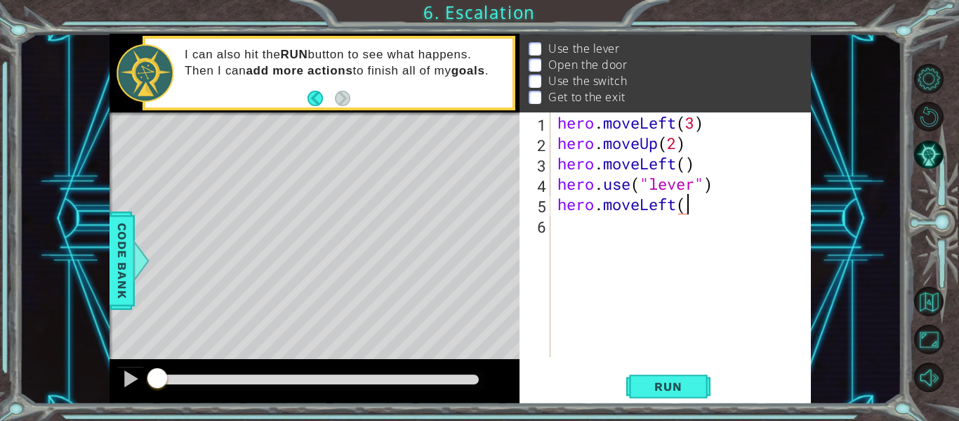
type textarea "hero.moveLeft()"
type textarea "hero.use("door")"
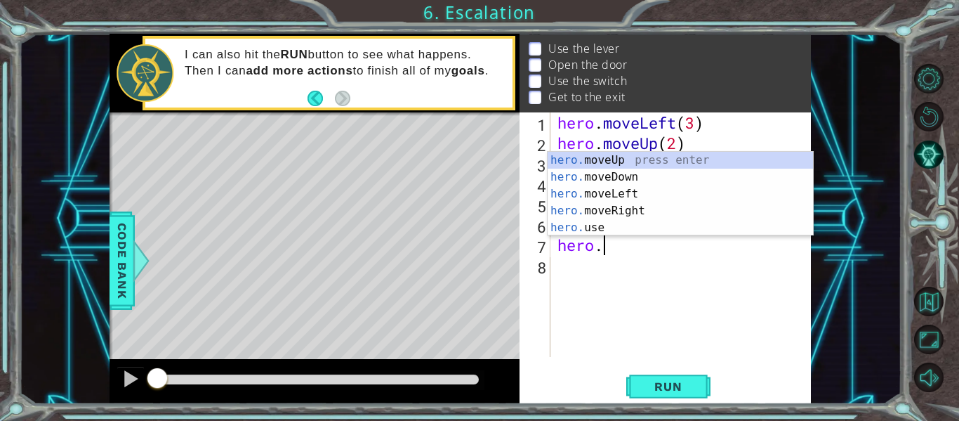
scroll to position [0, 1]
click at [558, 164] on div "hero. moveUp press enter hero. moveDown press enter hero. moveLeft press enter …" at bounding box center [680, 211] width 265 height 118
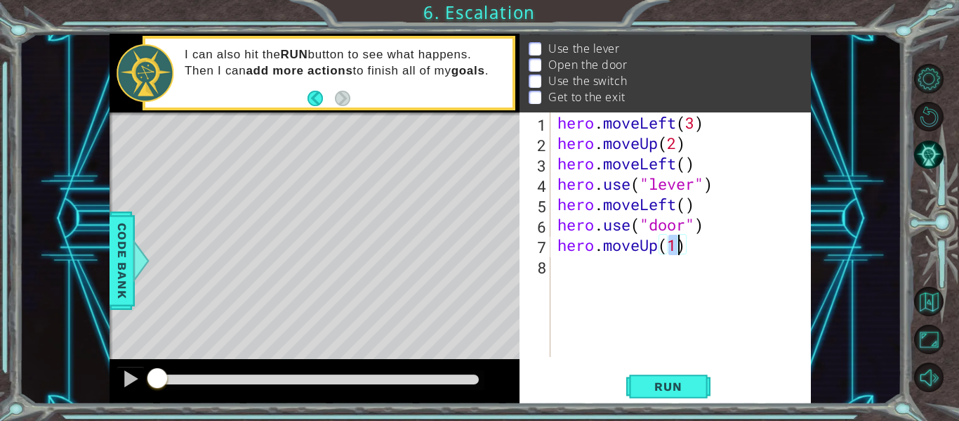
click at [677, 251] on div "hero . moveLeft ( 3 ) hero . moveUp ( 2 ) hero . moveLeft ( ) hero . use ( "lev…" at bounding box center [681, 234] width 253 height 244
type textarea "hero.moveUp(2)"
click at [586, 278] on div "hero . moveLeft ( 3 ) hero . moveUp ( 2 ) hero . moveLeft ( ) hero . use ( "lev…" at bounding box center [685, 254] width 261 height 285
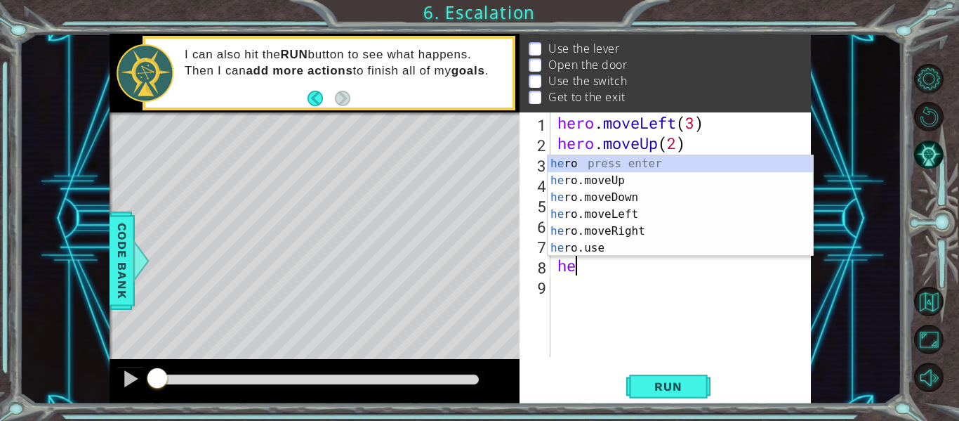
scroll to position [0, 1]
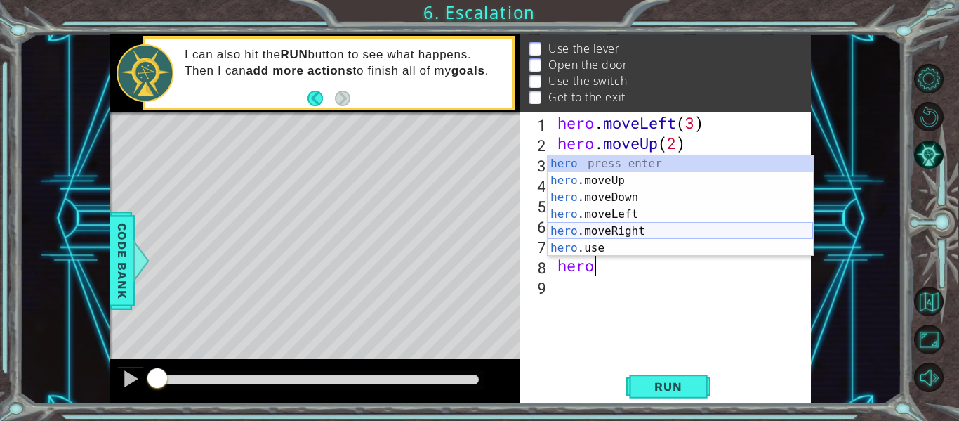
click at [606, 232] on div "hero press enter hero .moveUp press enter hero .moveDown press enter hero .move…" at bounding box center [680, 222] width 265 height 135
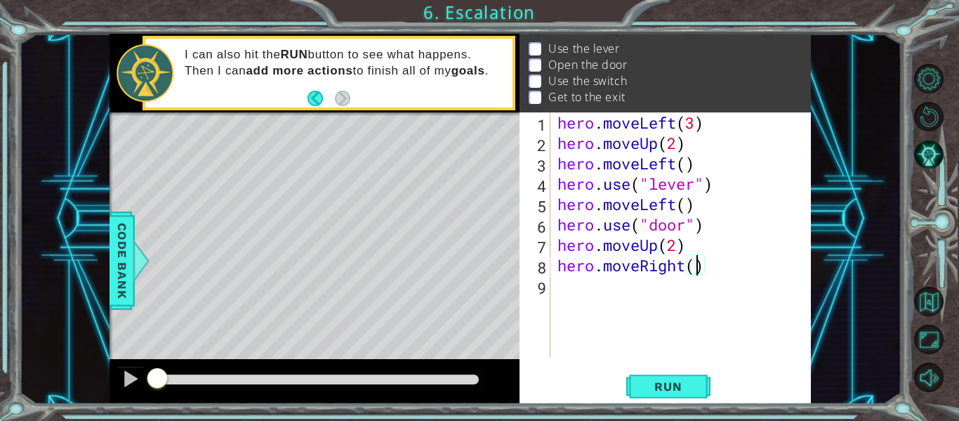
type textarea "hero.moveRight(2)"
click at [571, 291] on div "hero . moveLeft ( 3 ) hero . moveUp ( 2 ) hero . moveLeft ( ) hero . use ( "lev…" at bounding box center [685, 254] width 261 height 285
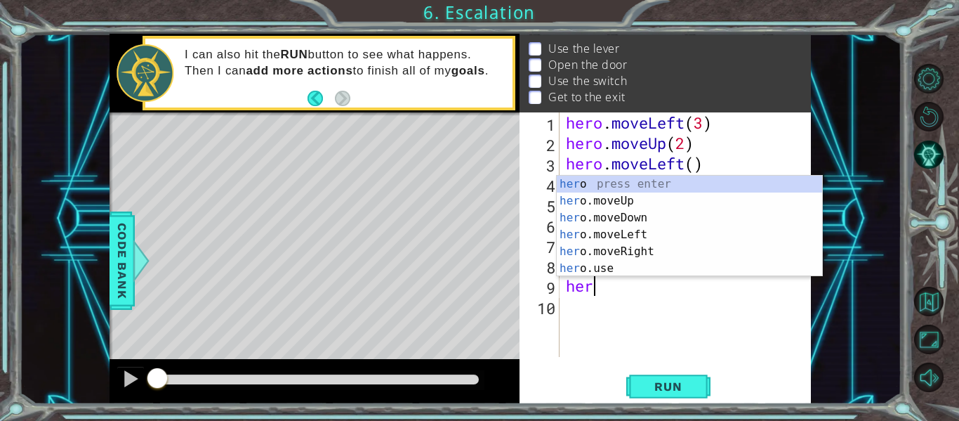
scroll to position [0, 0]
type textarea "h"
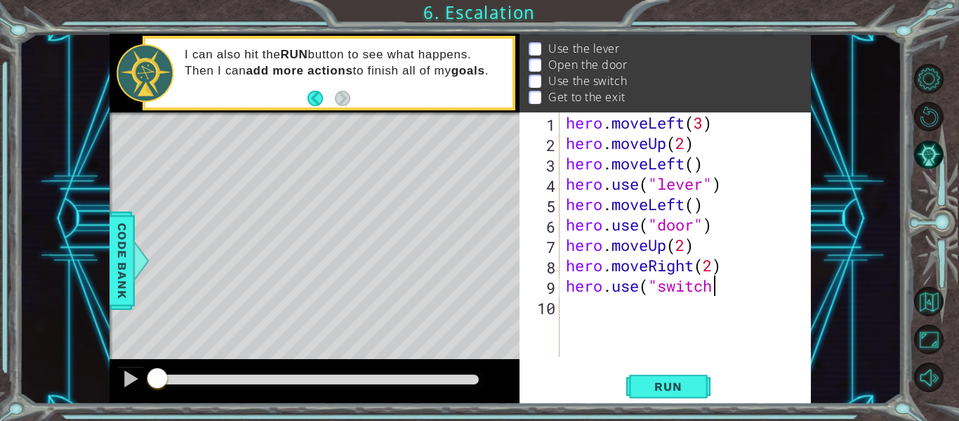
scroll to position [0, 6]
type textarea "hero.use("switch")"
click at [583, 310] on div "hero . moveLeft ( 3 ) hero . moveUp ( 2 ) hero . moveLeft ( ) hero . use ( "lev…" at bounding box center [689, 254] width 252 height 285
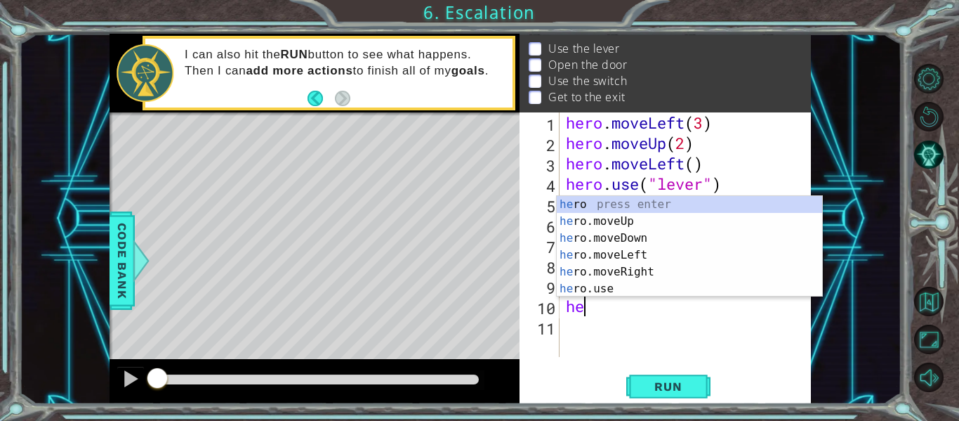
scroll to position [0, 1]
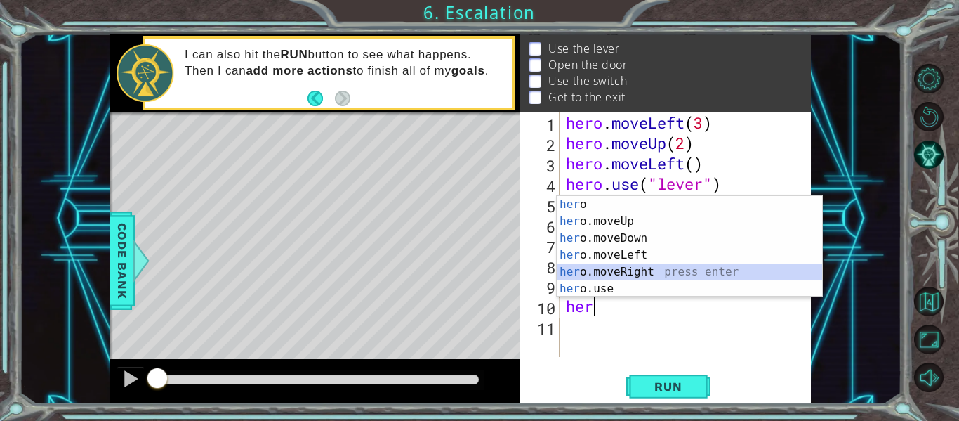
click at [654, 269] on div "her o press enter her o.moveUp press enter her o.moveDown press enter her o.mov…" at bounding box center [689, 263] width 265 height 135
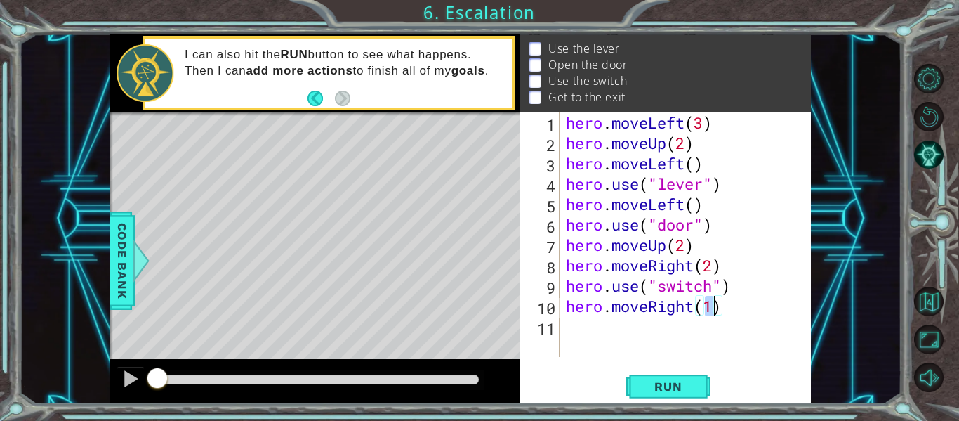
type textarea "hero.moveRight()"
click at [594, 353] on div "hero . moveLeft ( 3 ) hero . moveUp ( 2 ) hero . moveLeft ( ) hero . use ( "lev…" at bounding box center [689, 254] width 252 height 285
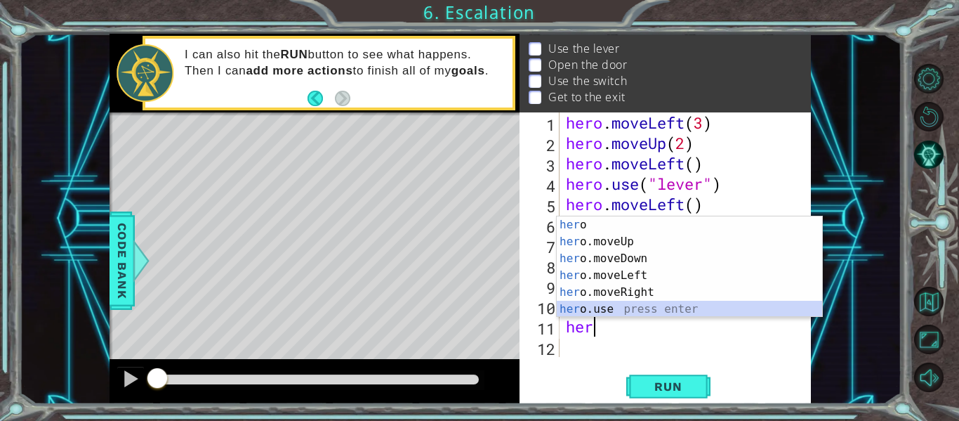
click at [602, 306] on div "her o press enter her o.moveUp press enter her o.moveDown press enter her o.mov…" at bounding box center [689, 283] width 265 height 135
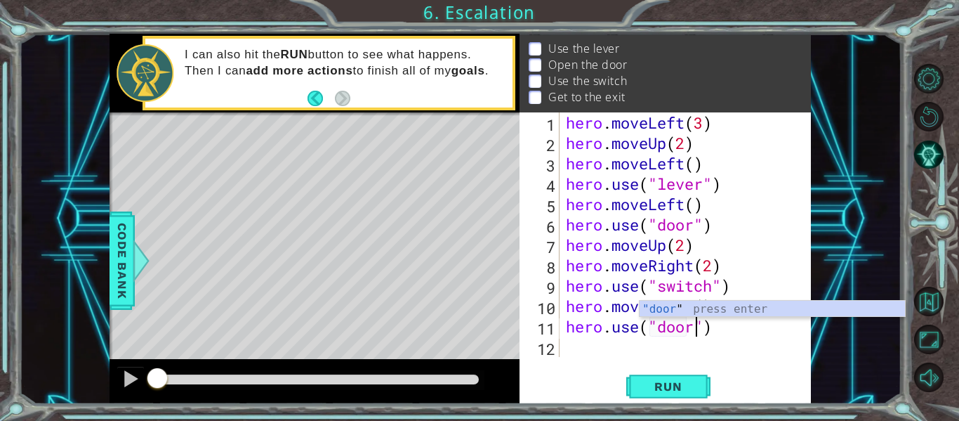
scroll to position [0, 6]
type textarea "hero.use("door")"
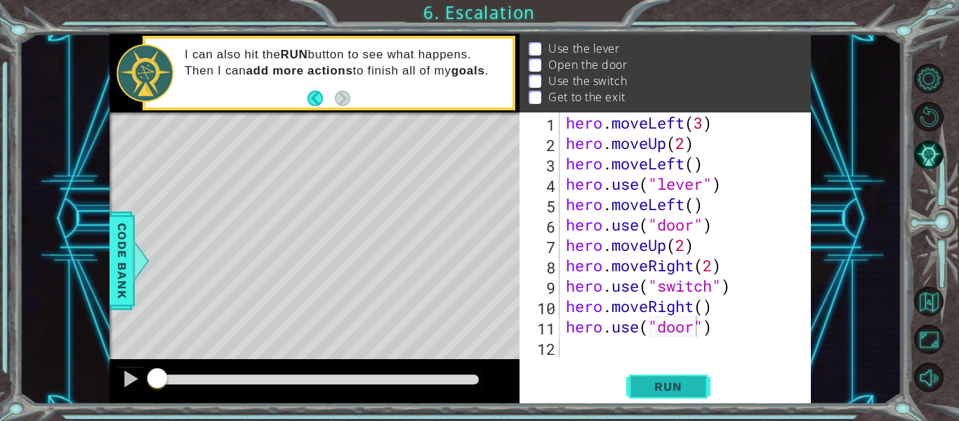
click at [671, 372] on button "Run" at bounding box center [668, 386] width 84 height 29
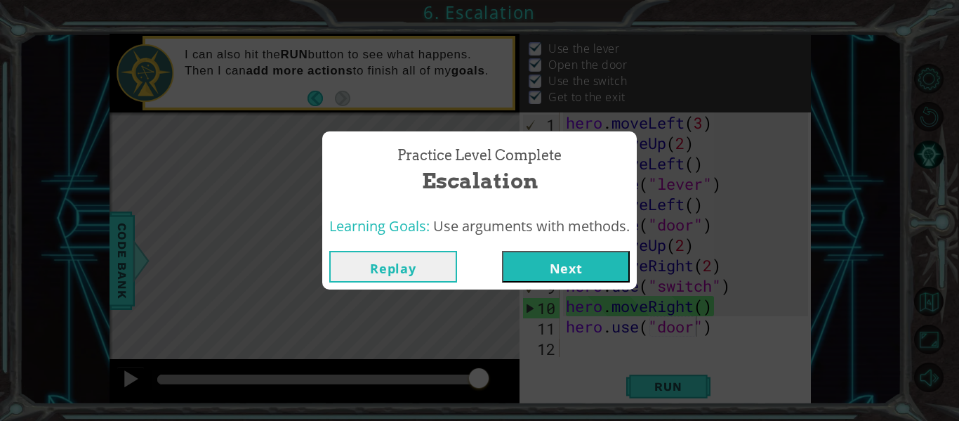
click at [582, 240] on div "Practice Level Complete Escalation Learning Goals: Use arguments with methods. …" at bounding box center [479, 210] width 315 height 158
click at [580, 272] on button "Next" at bounding box center [566, 267] width 128 height 32
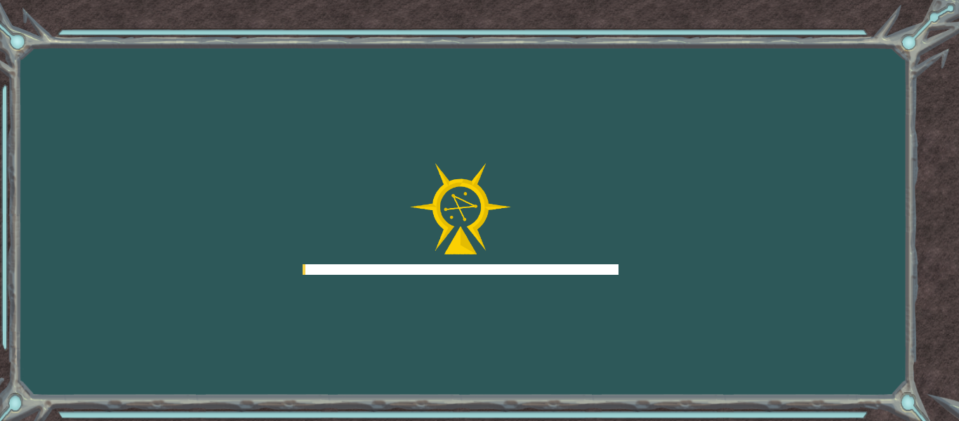
click at [615, 254] on div at bounding box center [461, 219] width 316 height 112
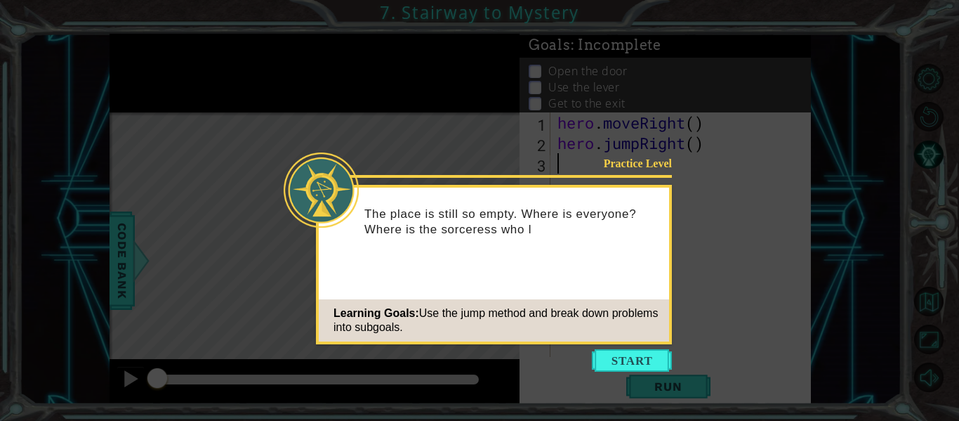
click at [607, 143] on icon at bounding box center [479, 210] width 959 height 421
drag, startPoint x: 528, startPoint y: 369, endPoint x: 520, endPoint y: 357, distance: 14.2
click at [525, 364] on icon at bounding box center [479, 210] width 959 height 421
drag, startPoint x: 284, startPoint y: 170, endPoint x: 256, endPoint y: 123, distance: 54.8
click at [277, 163] on body "1 ההההההההההההההההההההההההההההההההההההההההההההההההההההההההההההההההההההההההההההה…" at bounding box center [479, 210] width 959 height 421
